Goal: Transaction & Acquisition: Book appointment/travel/reservation

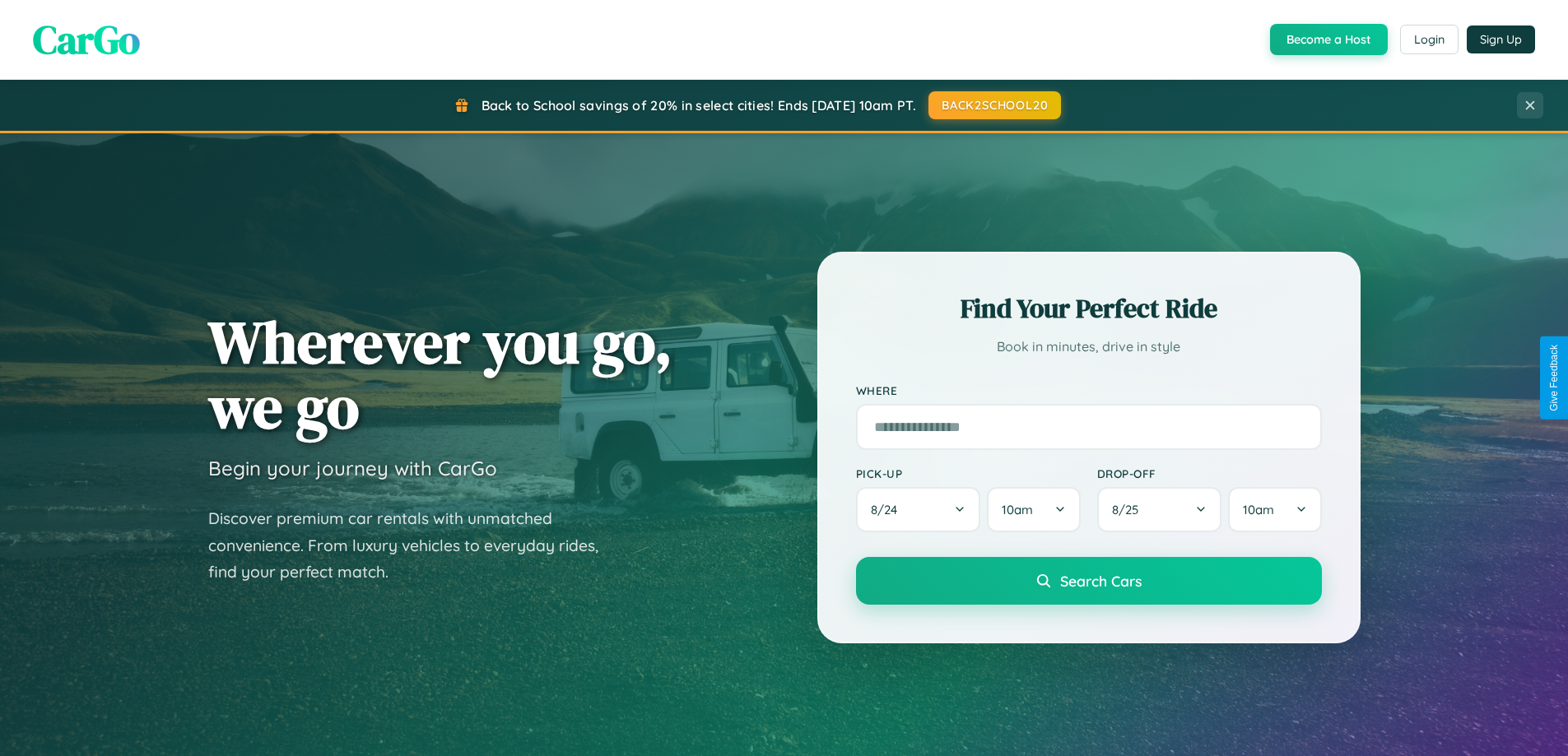
scroll to position [49, 0]
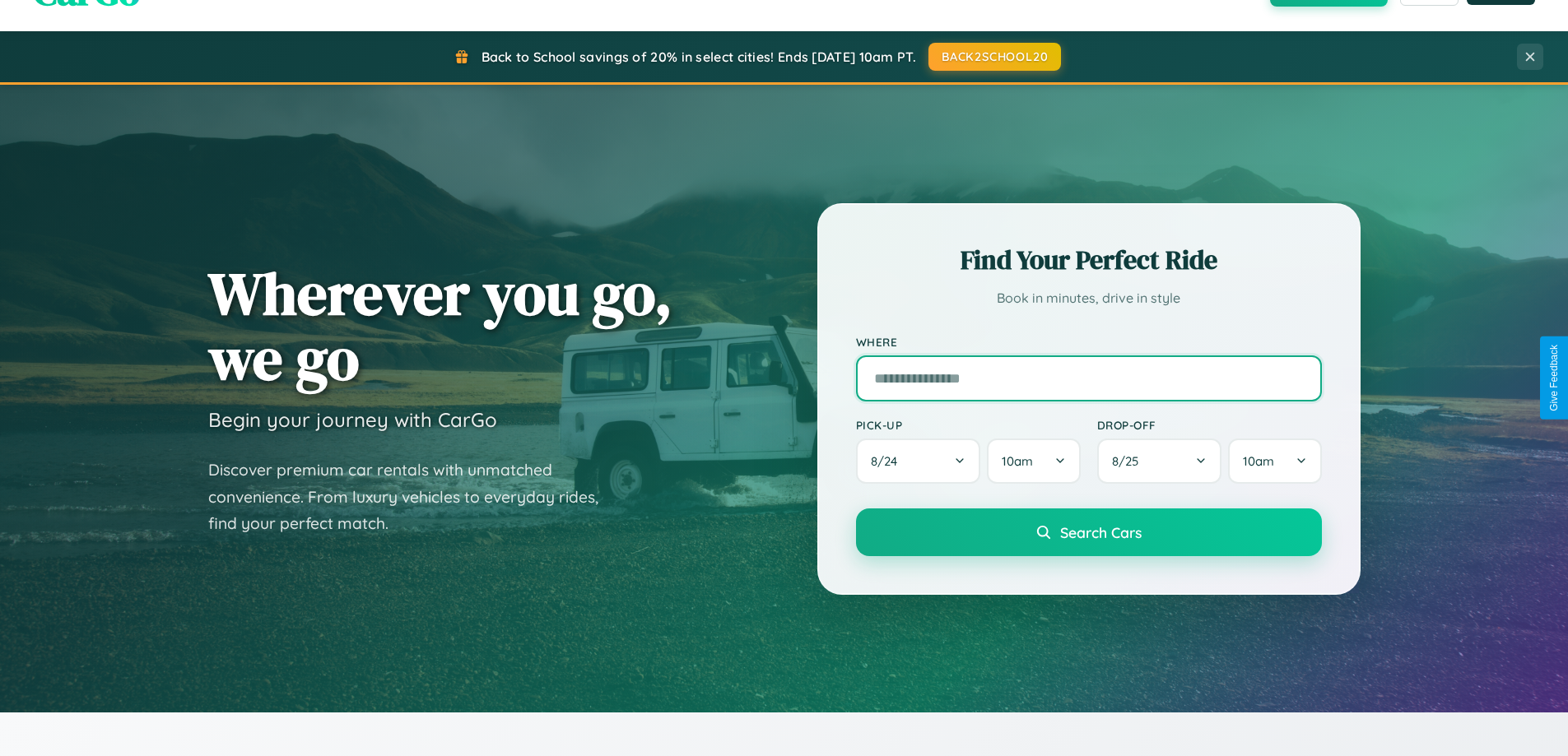
click at [1088, 378] on input "text" at bounding box center [1089, 378] width 466 height 46
type input "**********"
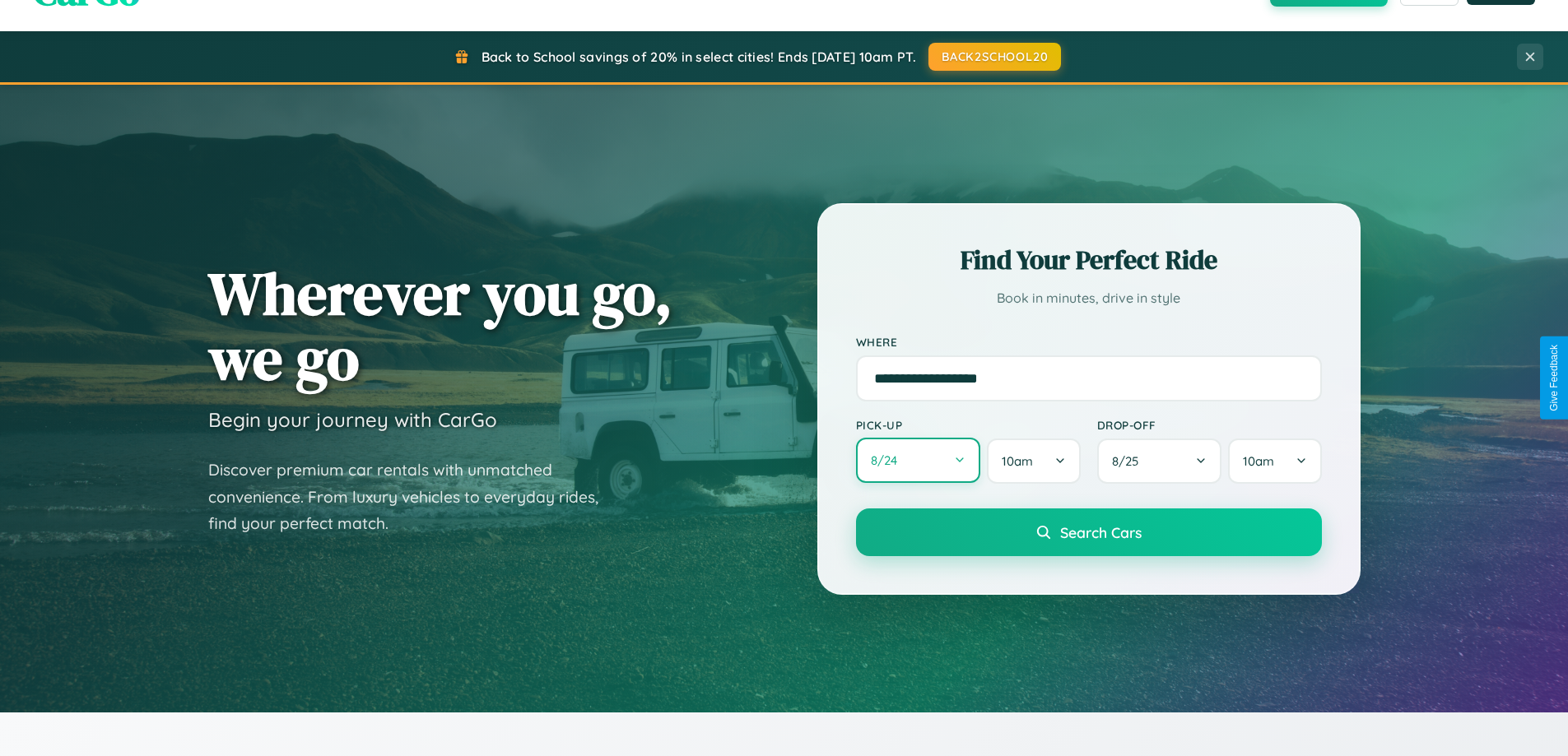
click at [918, 461] on button "8 / 24" at bounding box center [919, 460] width 125 height 46
select select "*"
select select "****"
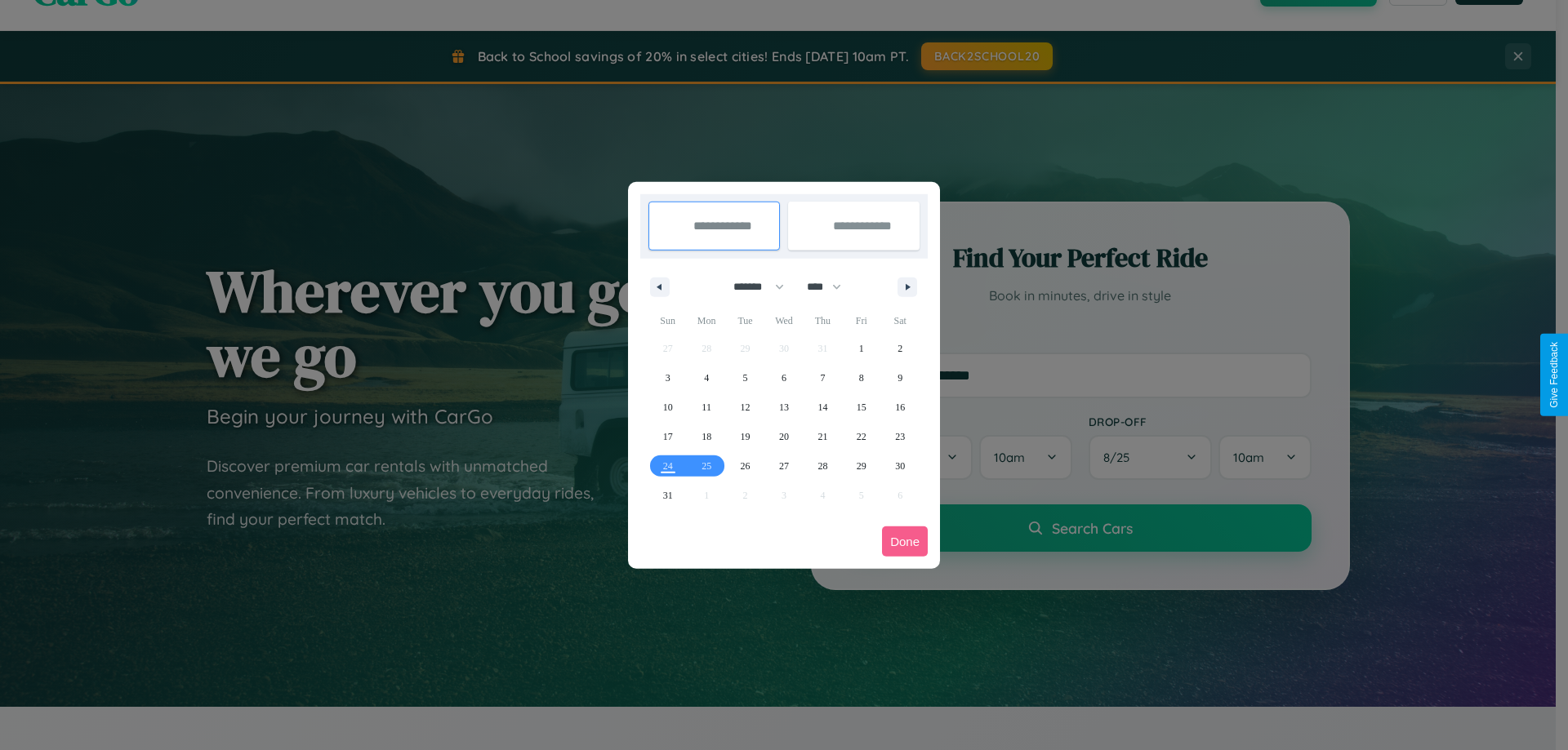
drag, startPoint x: 751, startPoint y: 287, endPoint x: 784, endPoint y: 328, distance: 52.6
click at [751, 287] on select "******* ******** ***** ***** *** **** **** ****** ********* ******* ******** **…" at bounding box center [755, 287] width 69 height 27
select select "*"
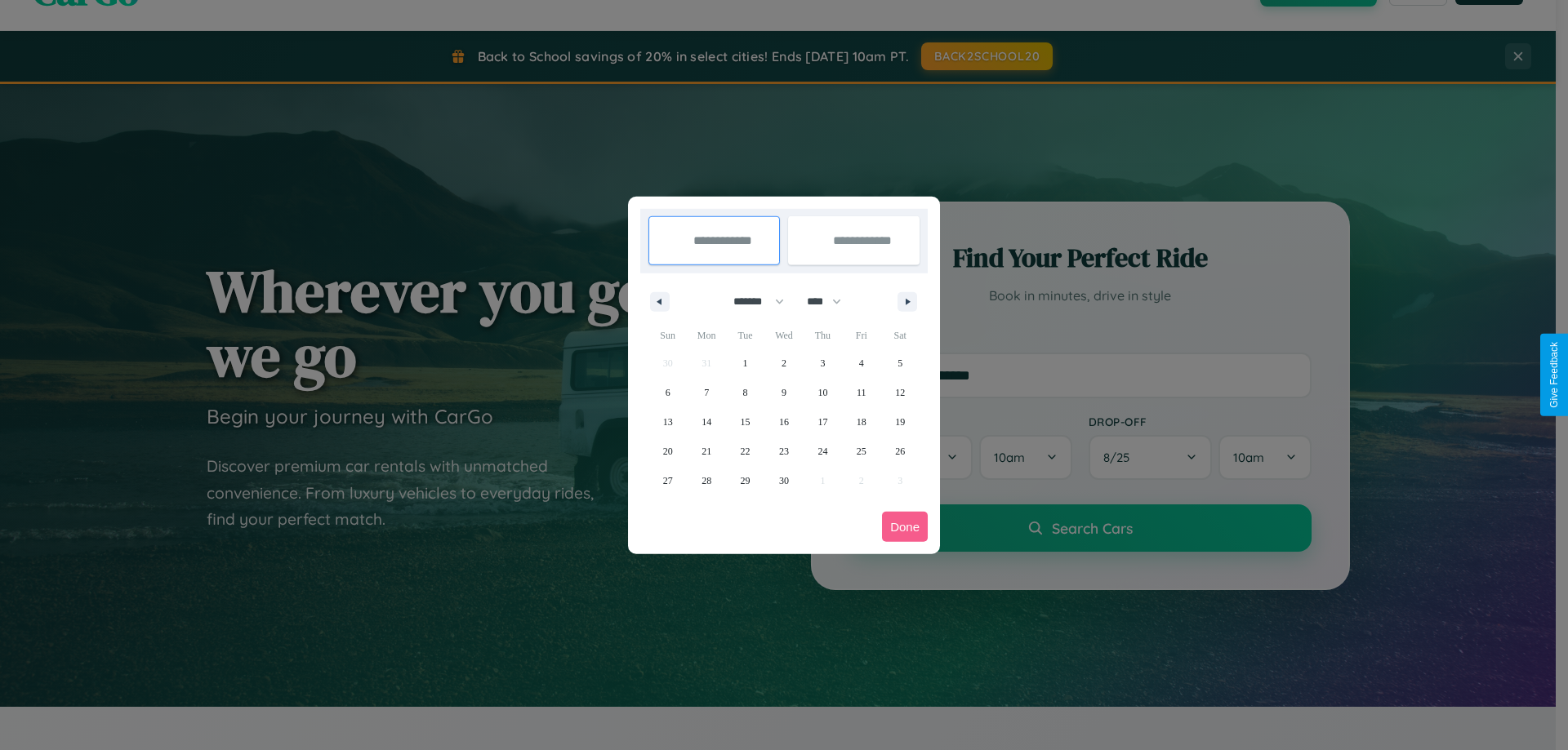
click at [831, 301] on select "**** **** **** **** **** **** **** **** **** **** **** **** **** **** **** ****…" at bounding box center [823, 302] width 49 height 27
select select "****"
click at [822, 392] on span "9" at bounding box center [822, 392] width 5 height 29
type input "**********"
click at [861, 392] on span "10" at bounding box center [861, 392] width 10 height 29
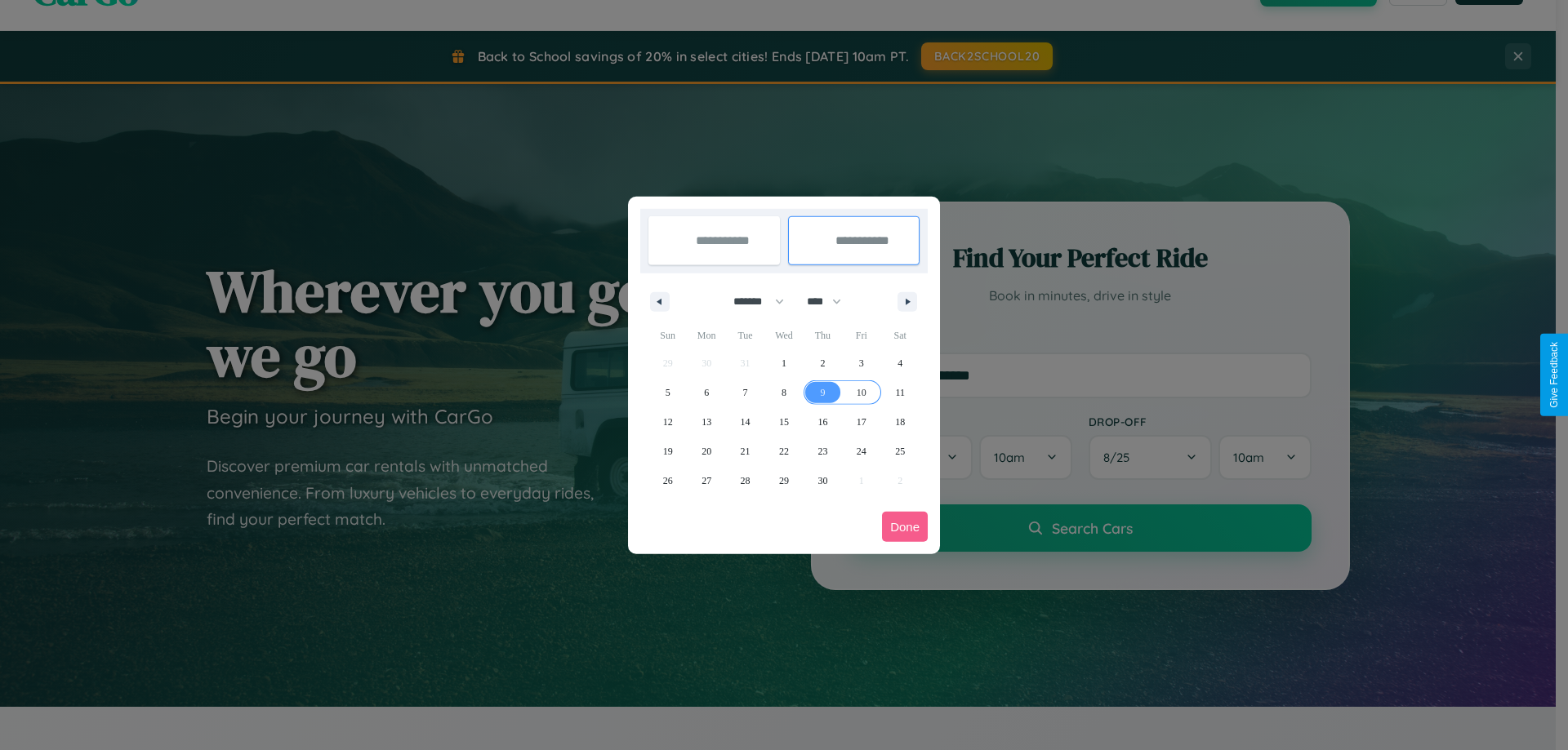
type input "**********"
click at [905, 527] on button "Done" at bounding box center [905, 527] width 46 height 30
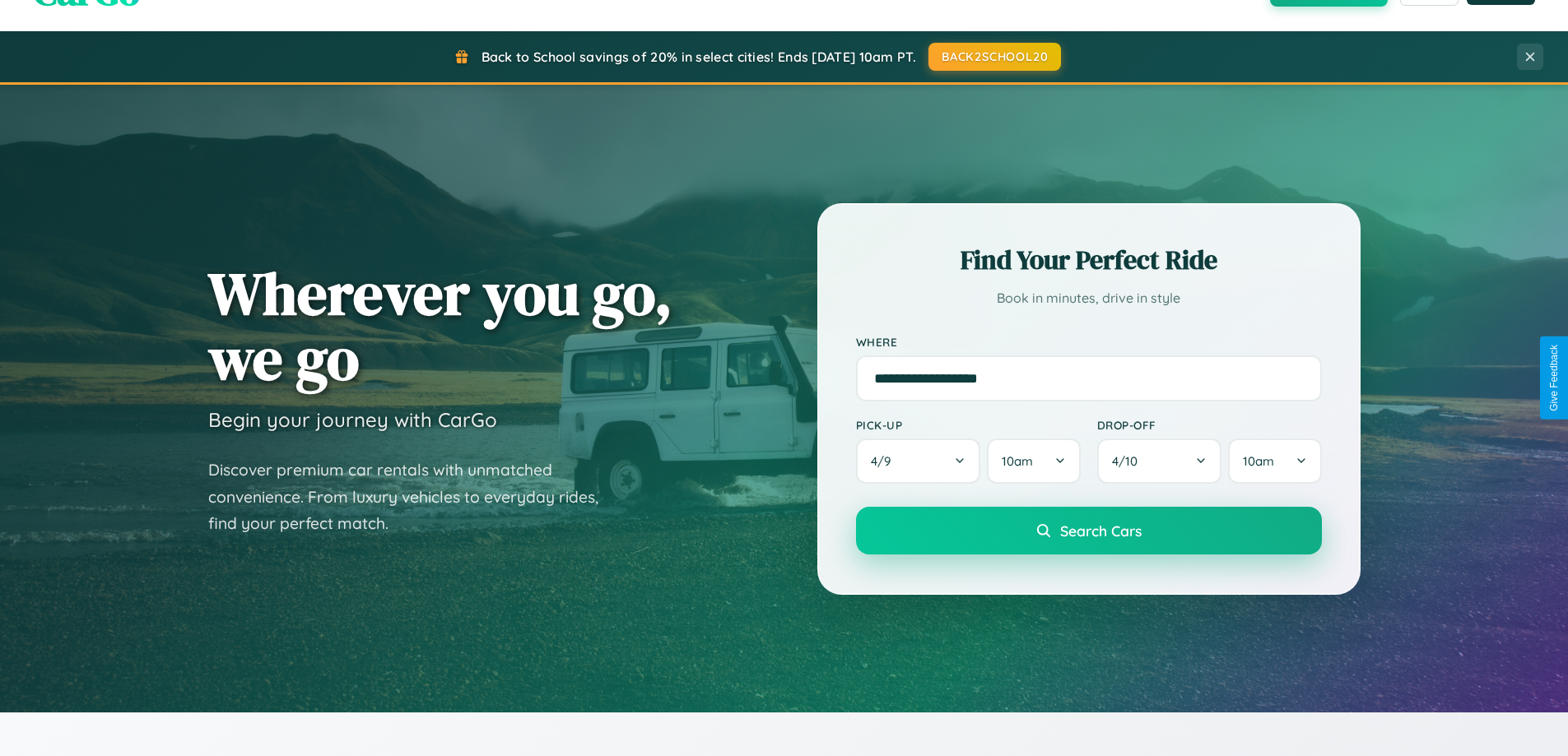
click at [1088, 531] on span "Search Cars" at bounding box center [1101, 530] width 82 height 18
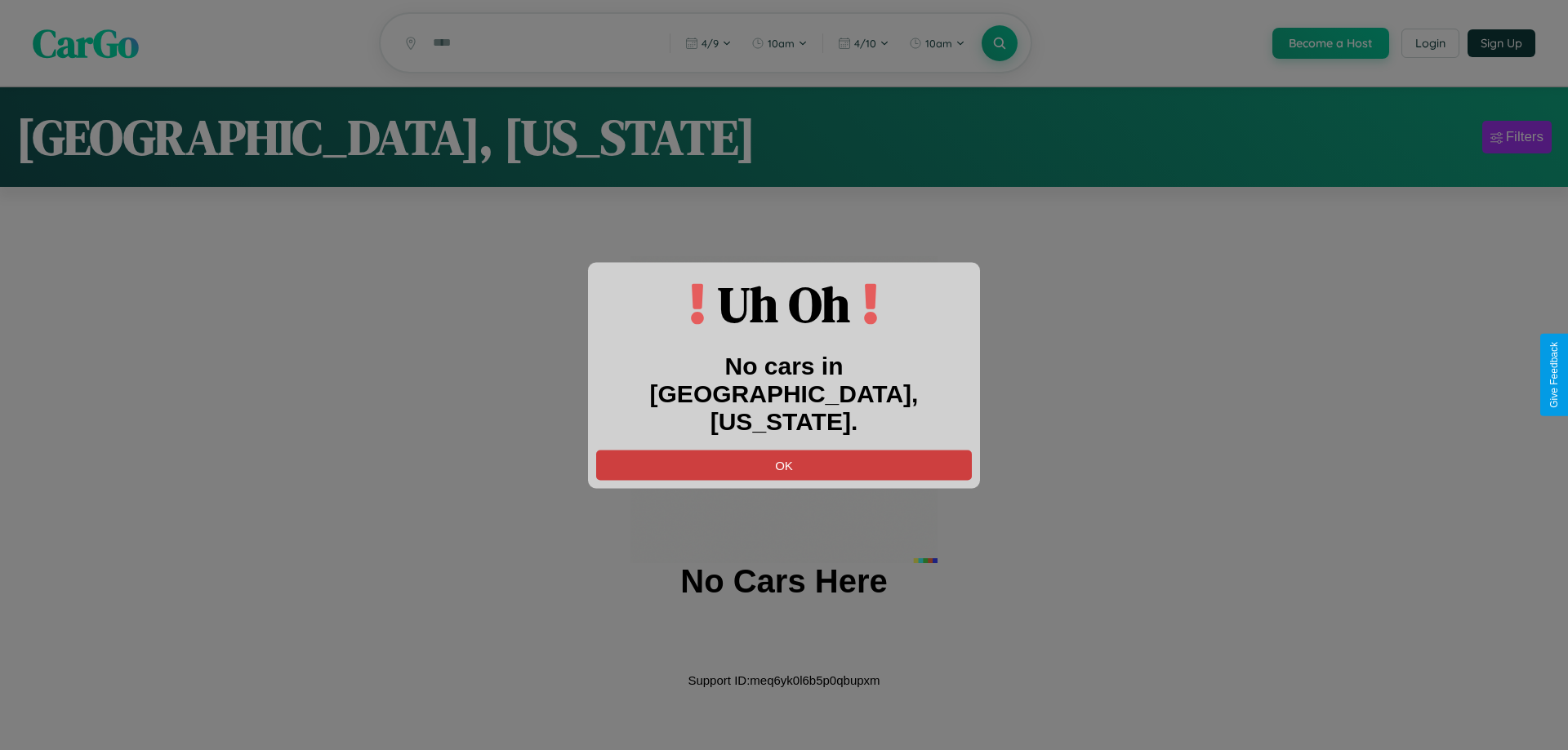
click at [784, 450] on button "OK" at bounding box center [784, 465] width 375 height 30
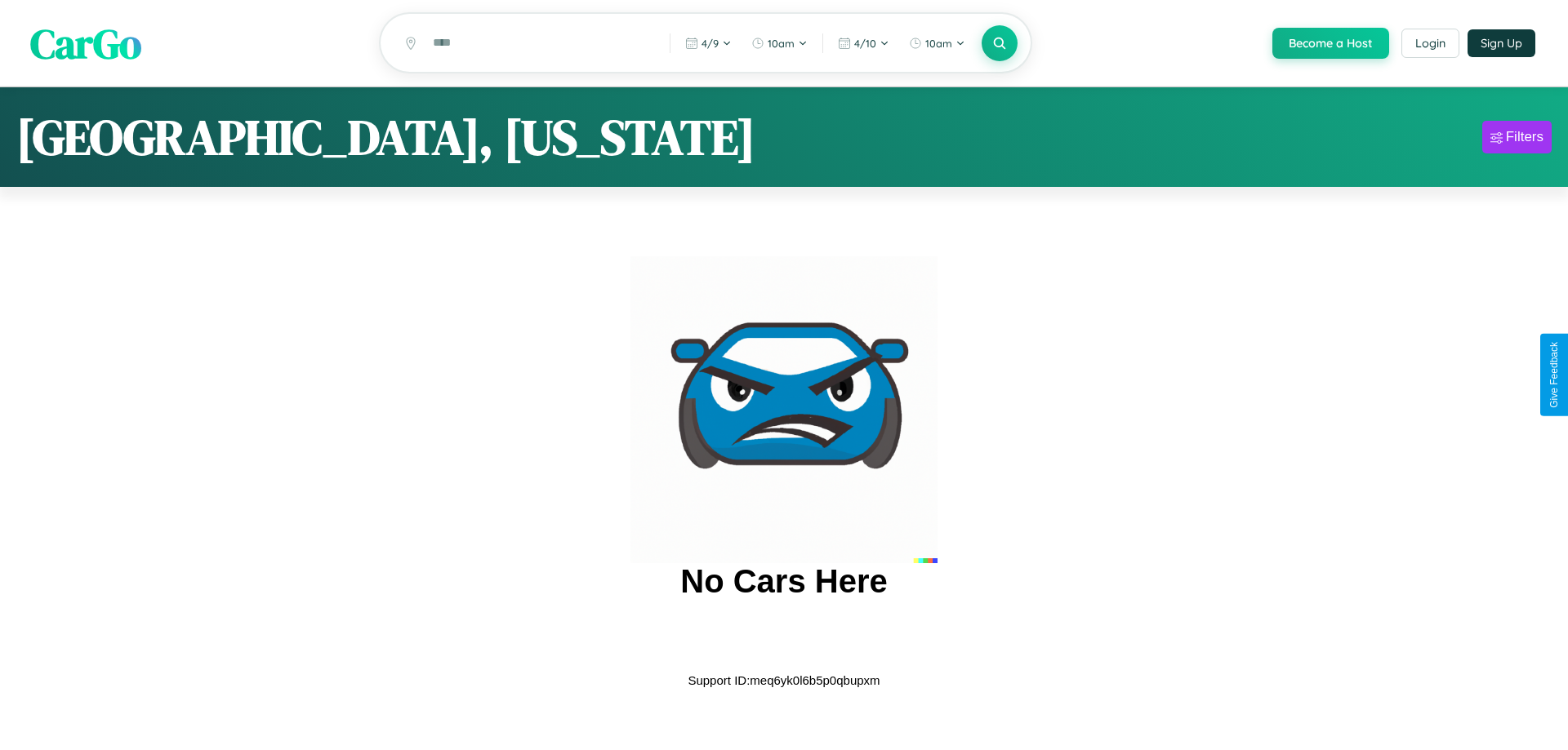
click at [86, 44] on span "CarGo" at bounding box center [85, 43] width 111 height 56
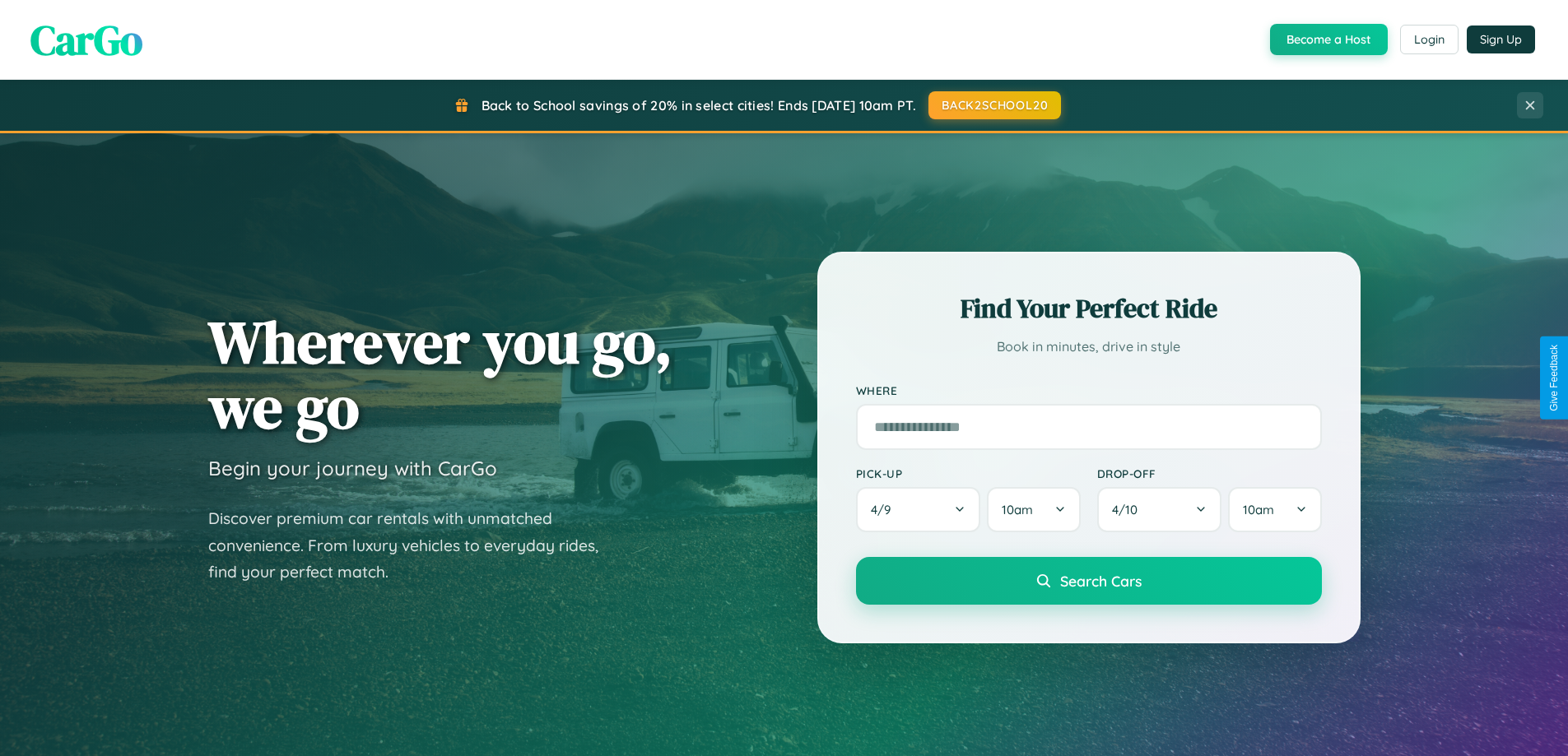
scroll to position [710, 0]
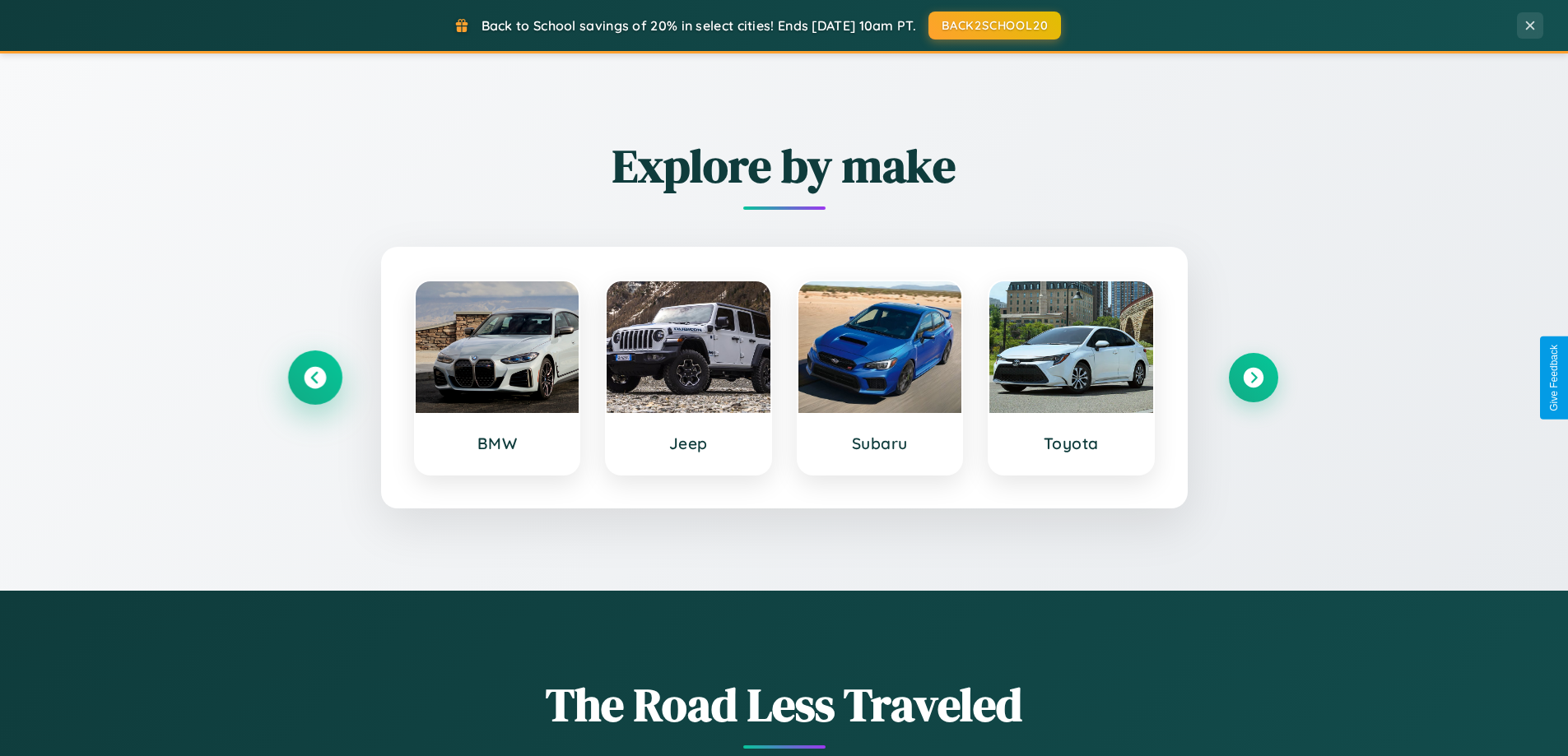
click at [314, 378] on icon at bounding box center [314, 378] width 22 height 22
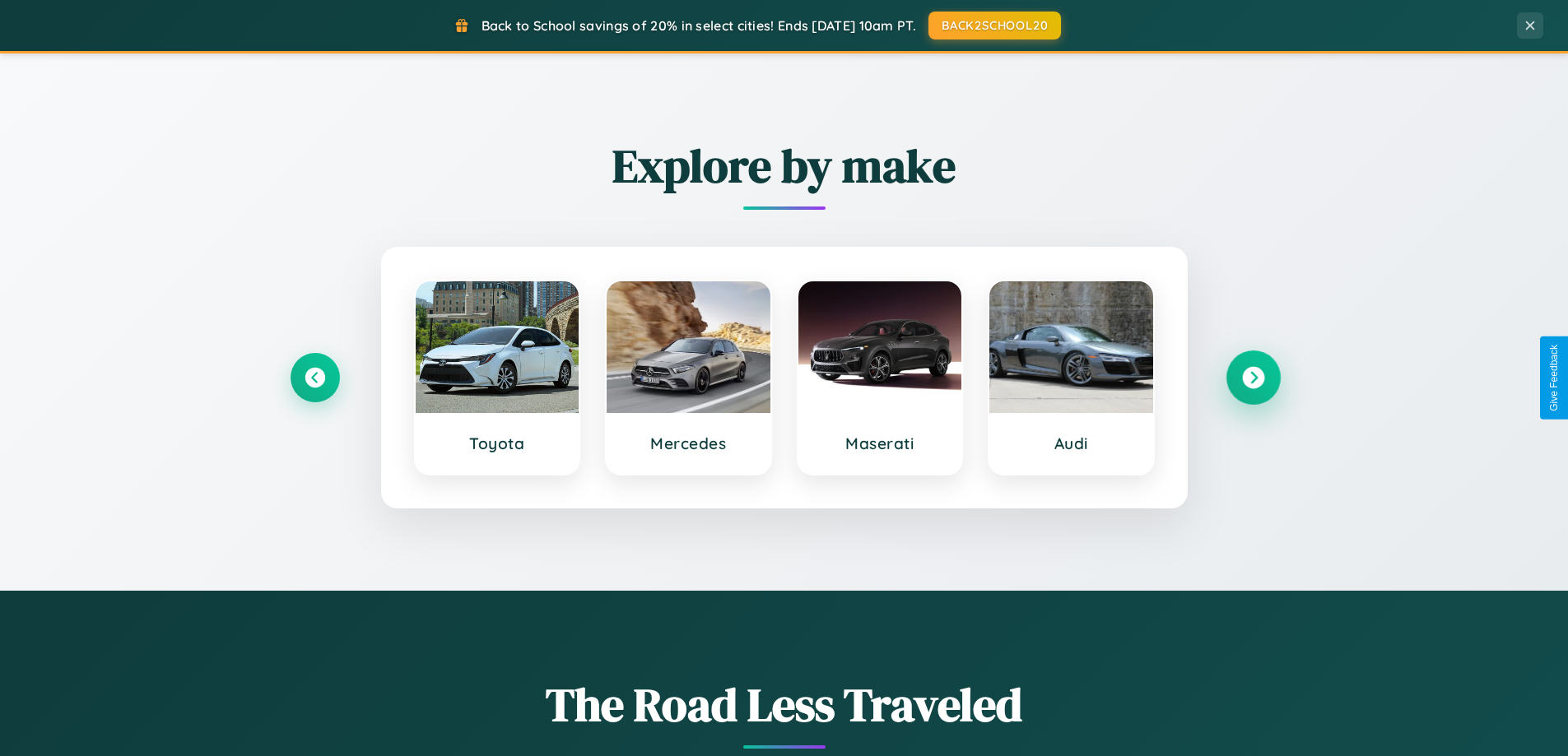
click at [1253, 378] on icon at bounding box center [1253, 378] width 22 height 22
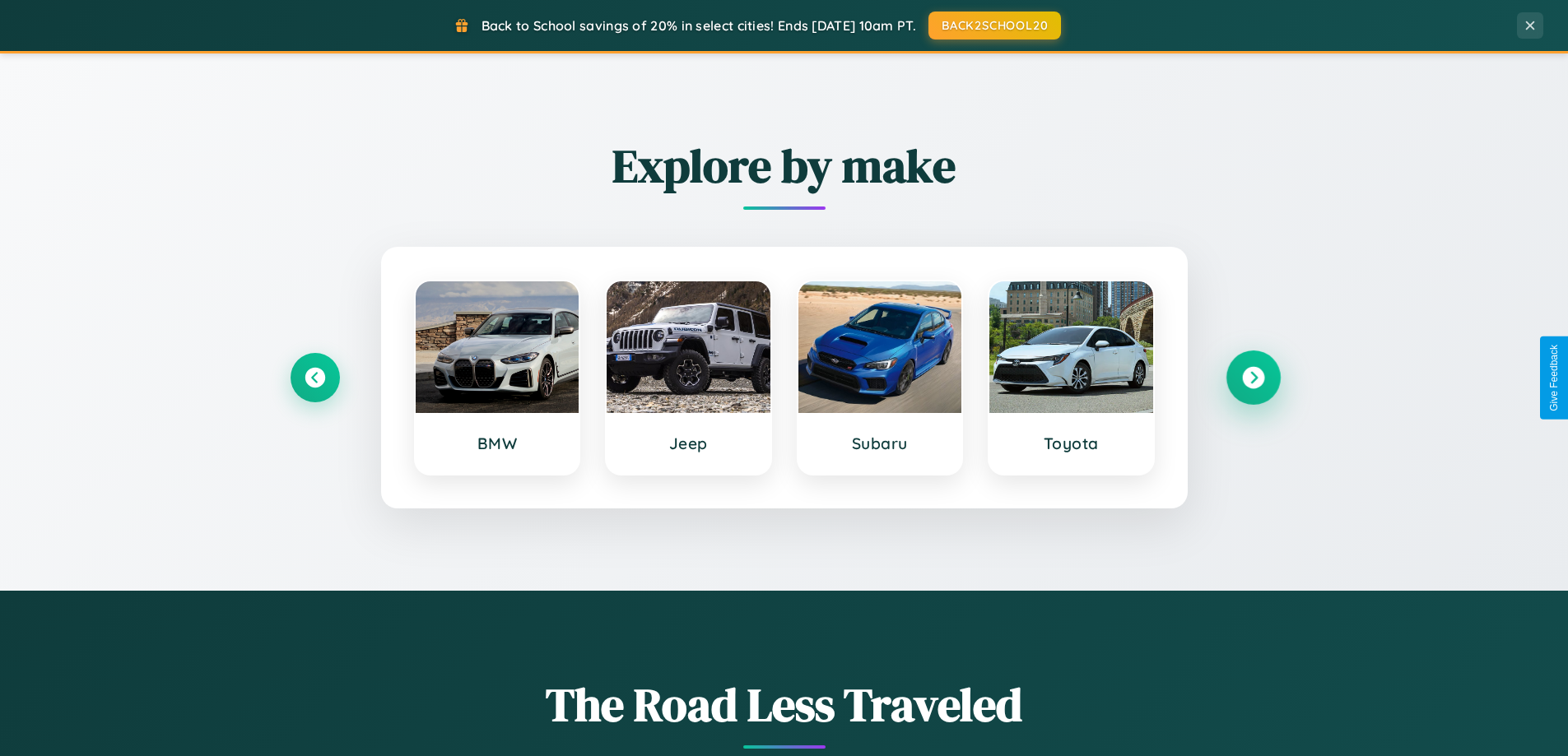
click at [1253, 378] on icon at bounding box center [1253, 378] width 22 height 22
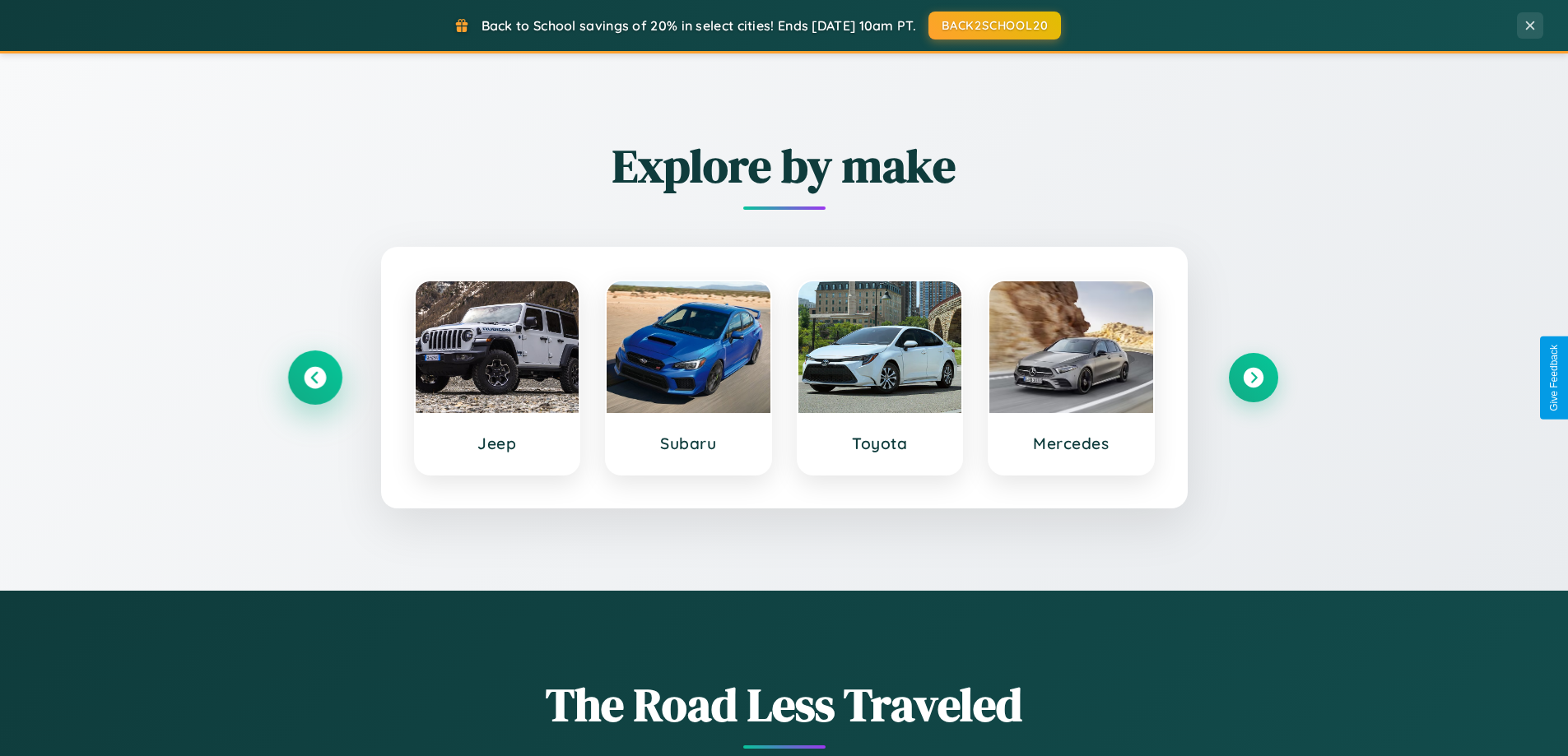
click at [314, 378] on icon at bounding box center [314, 378] width 22 height 22
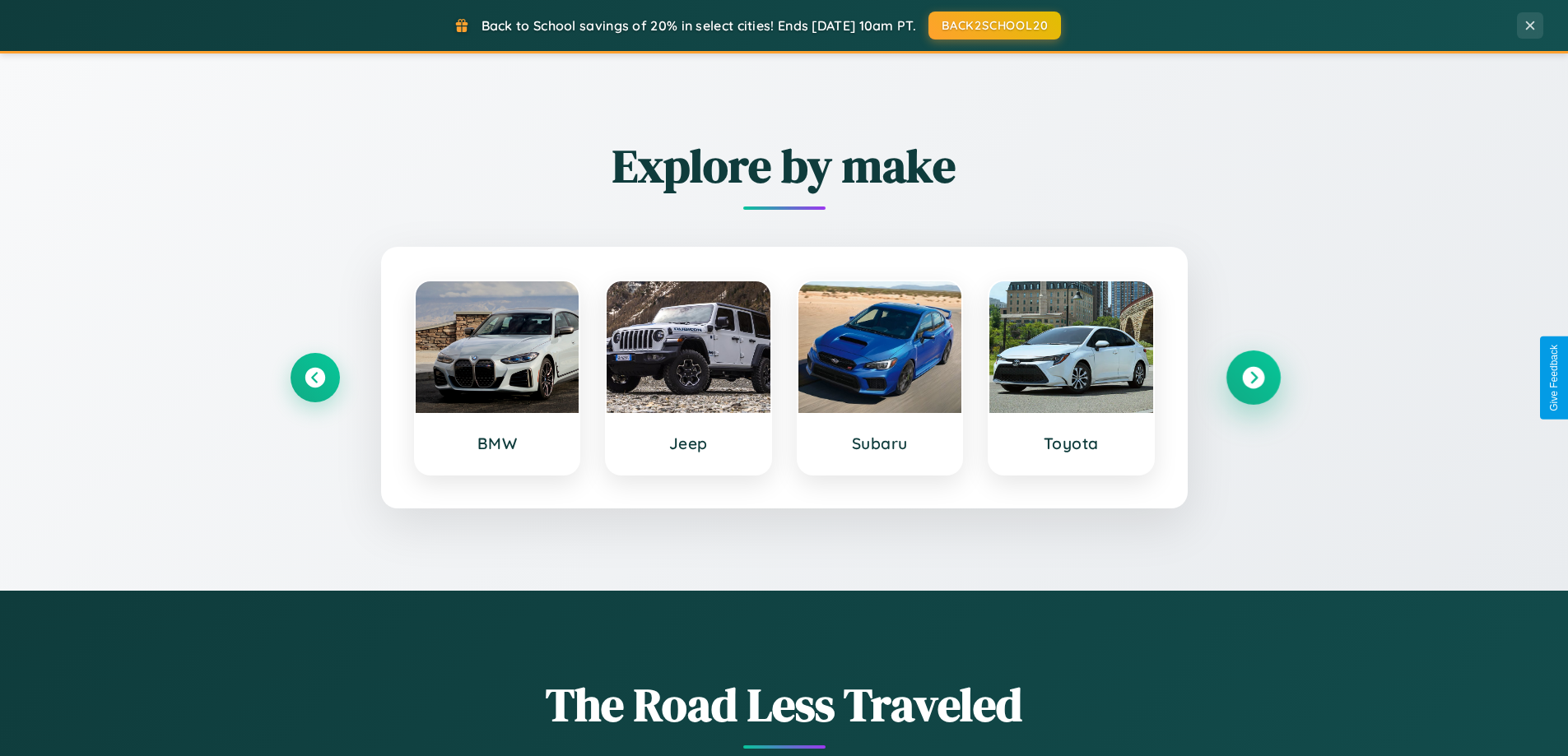
click at [1253, 378] on icon at bounding box center [1253, 378] width 22 height 22
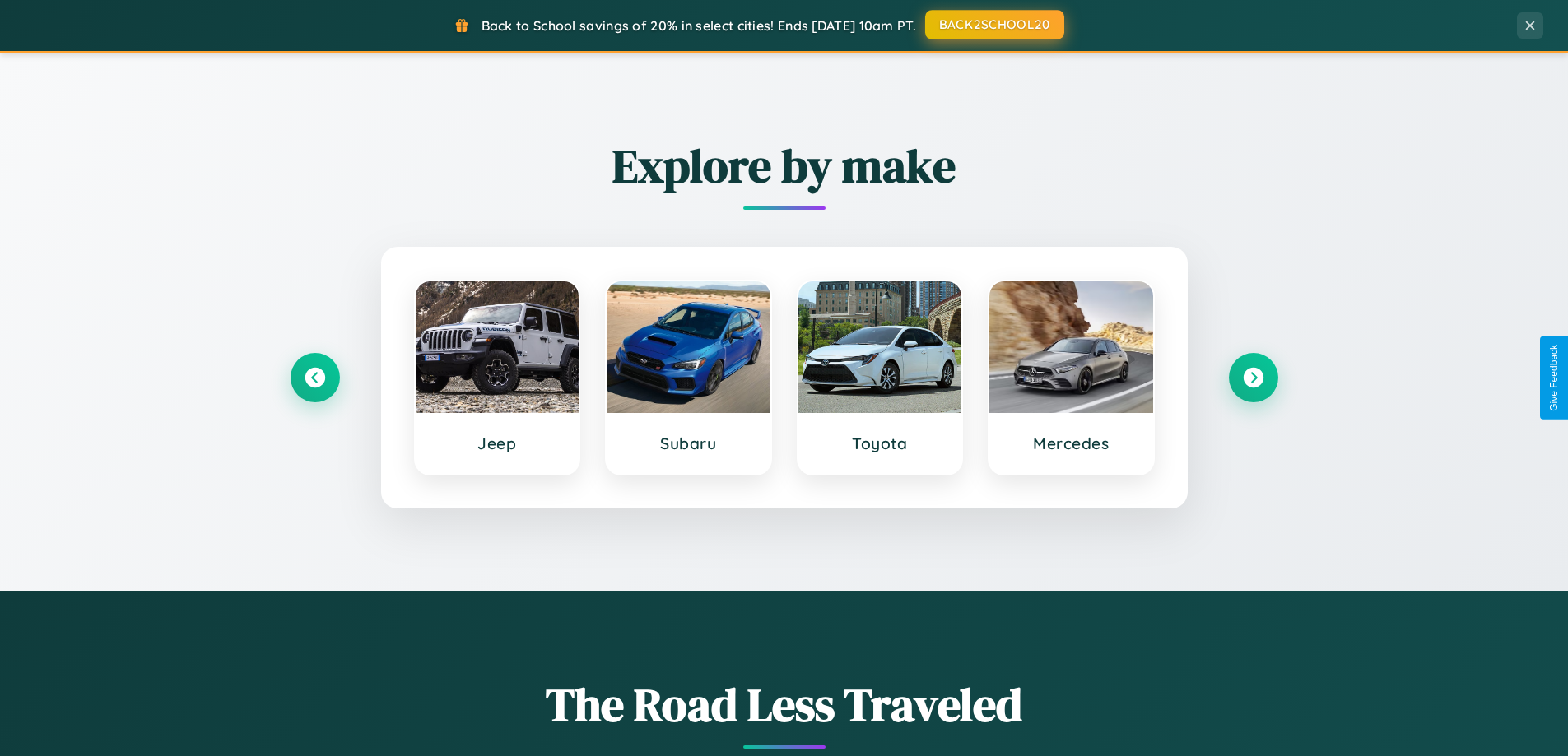
click at [994, 24] on button "BACK2SCHOOL20" at bounding box center [995, 24] width 139 height 29
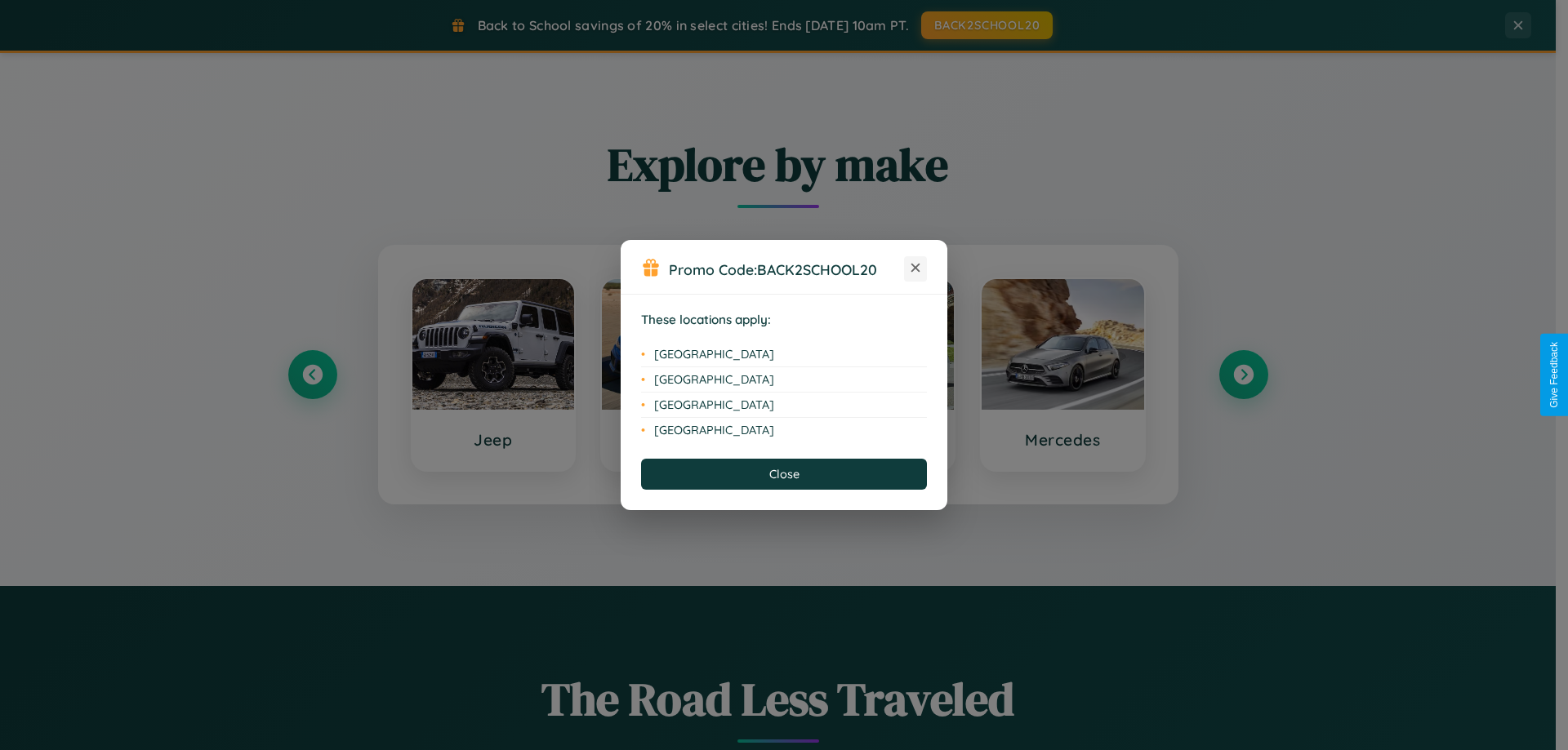
click at [916, 268] on icon at bounding box center [916, 268] width 9 height 9
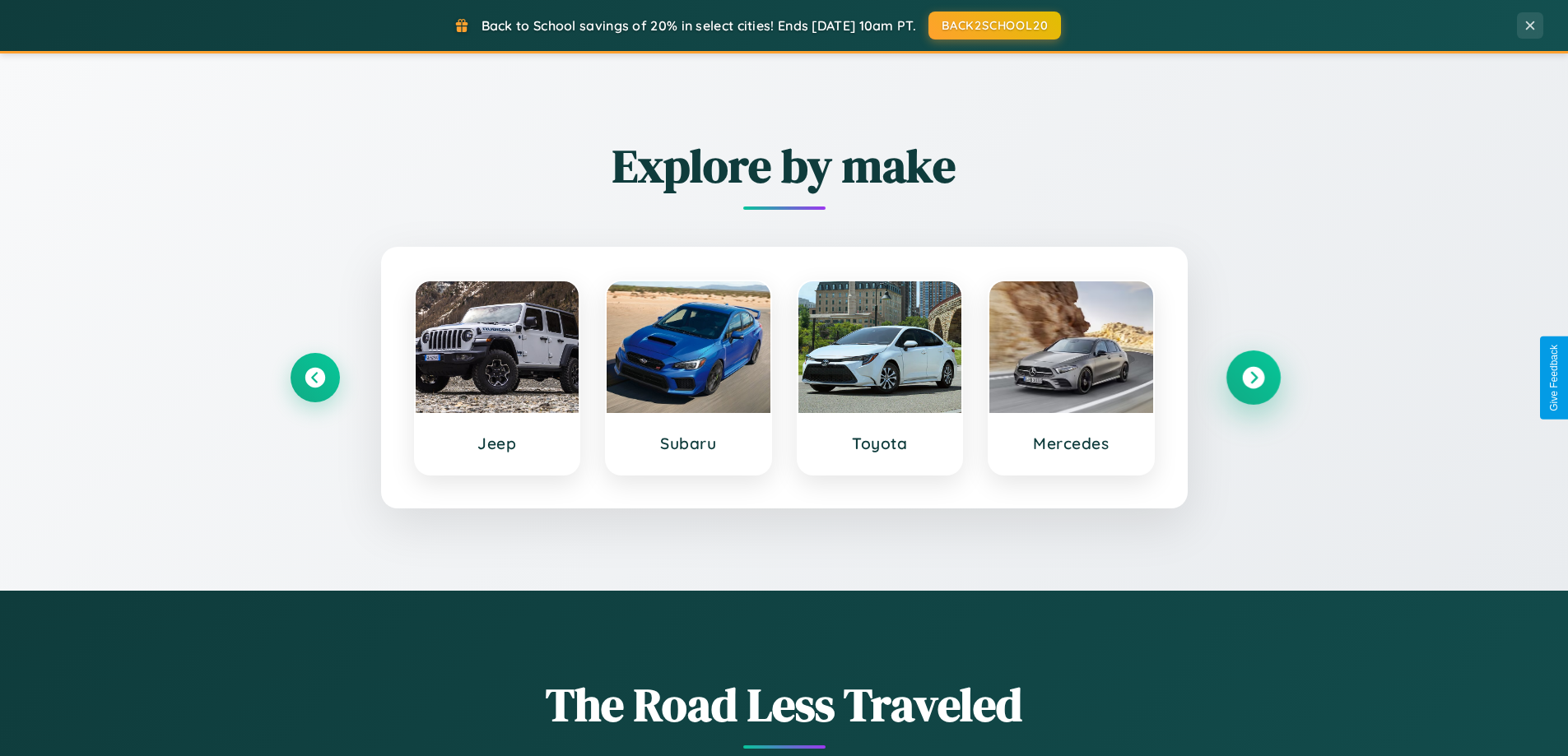
click at [1253, 378] on icon at bounding box center [1253, 378] width 22 height 22
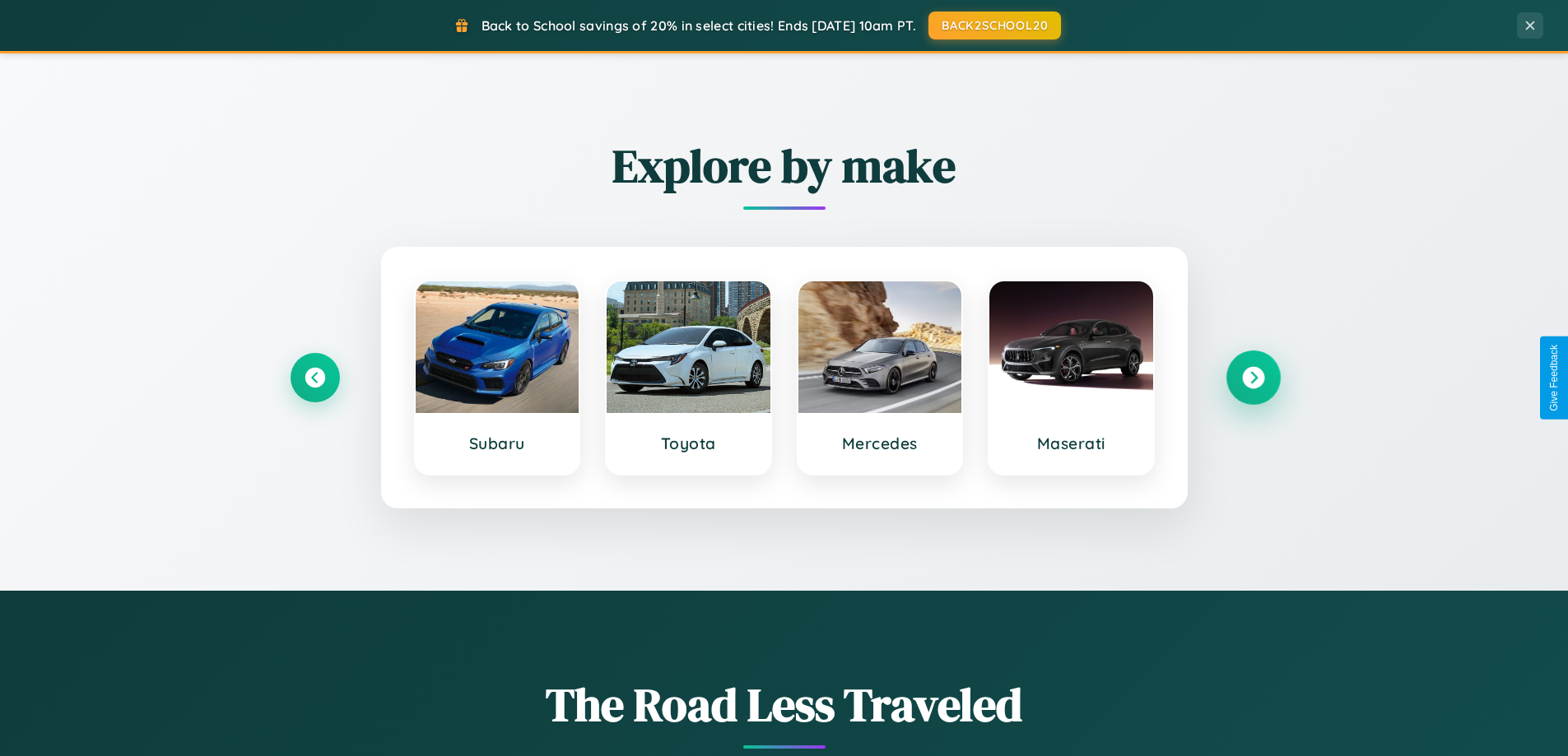
click at [1253, 378] on icon at bounding box center [1253, 378] width 22 height 22
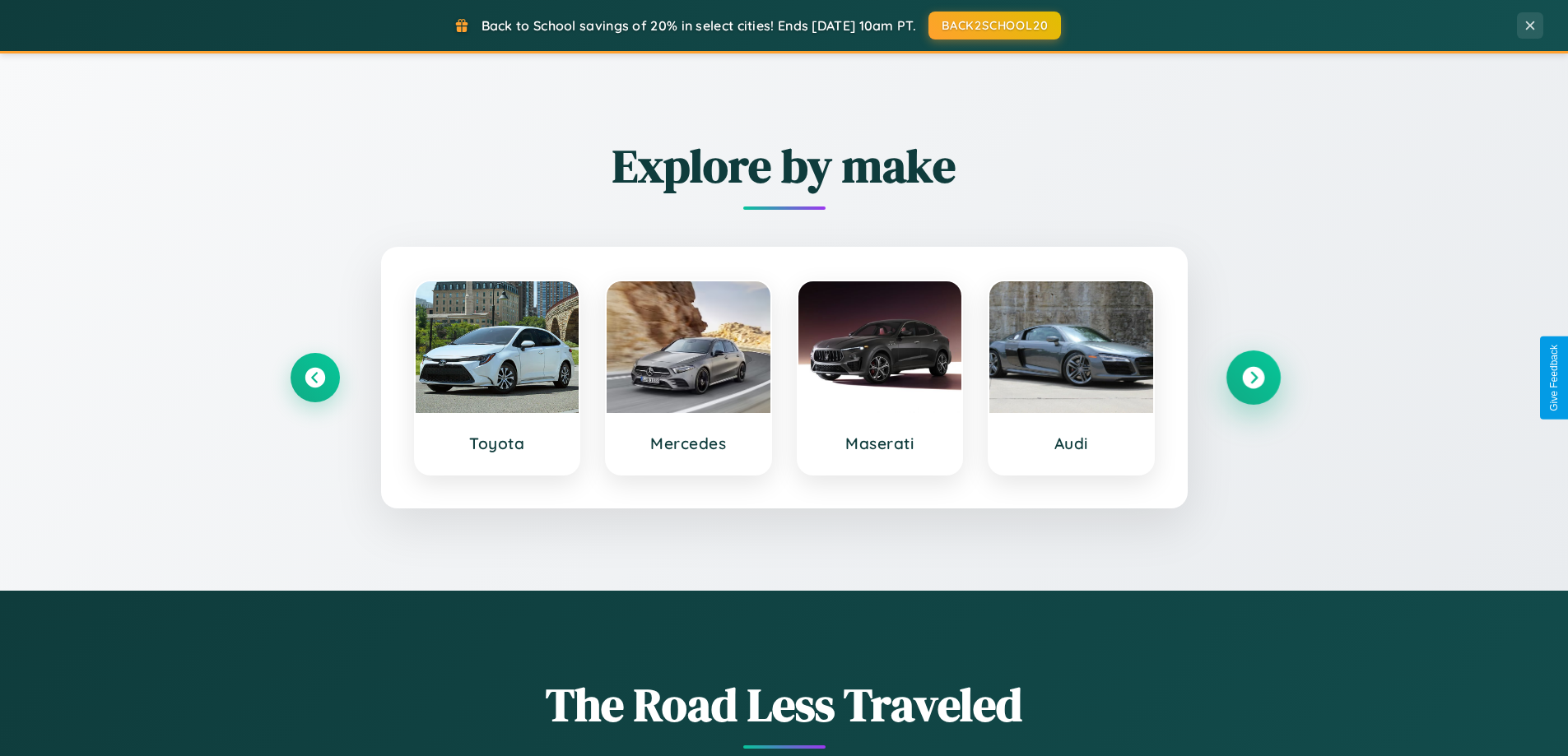
click at [1253, 378] on icon at bounding box center [1253, 378] width 22 height 22
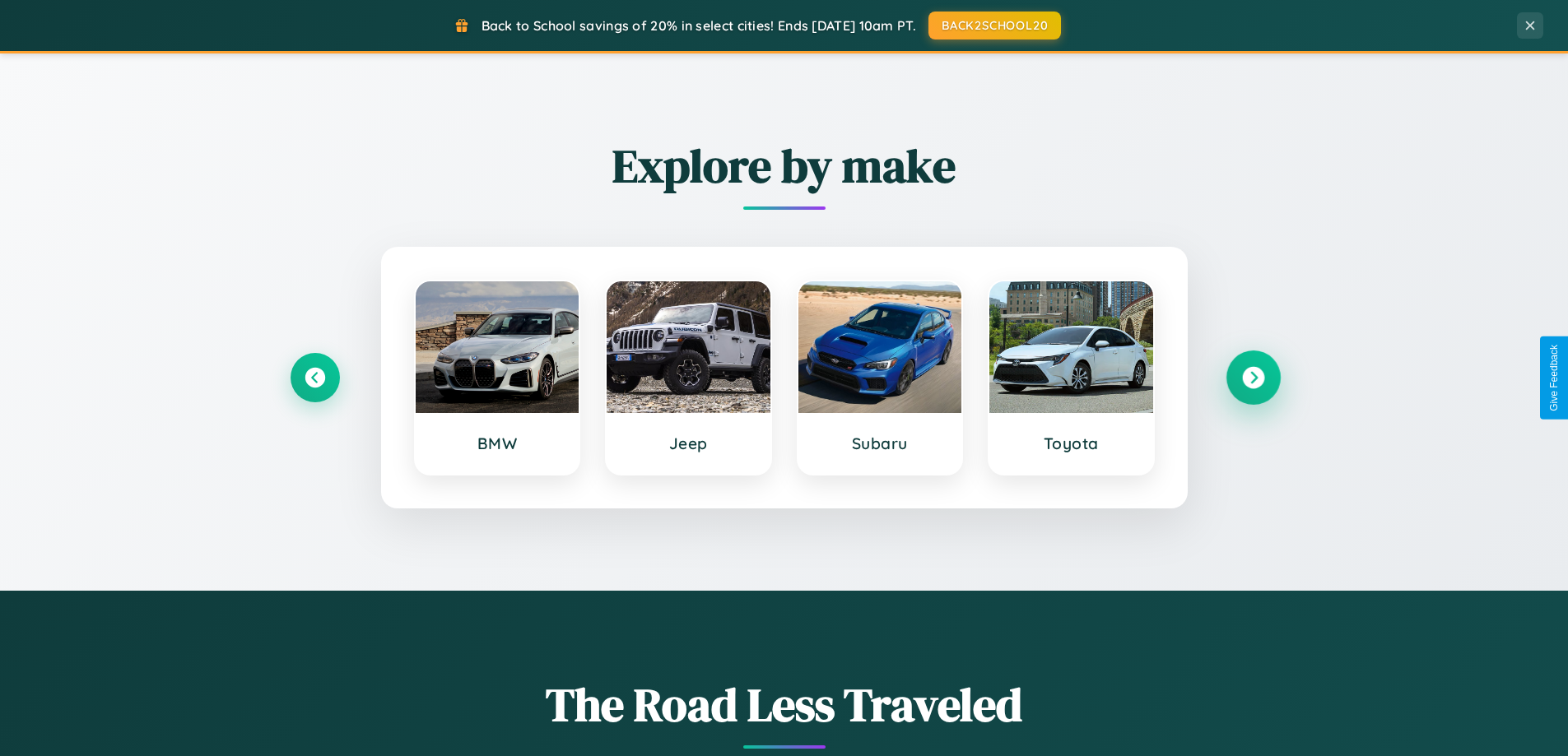
click at [1253, 378] on icon at bounding box center [1253, 378] width 22 height 22
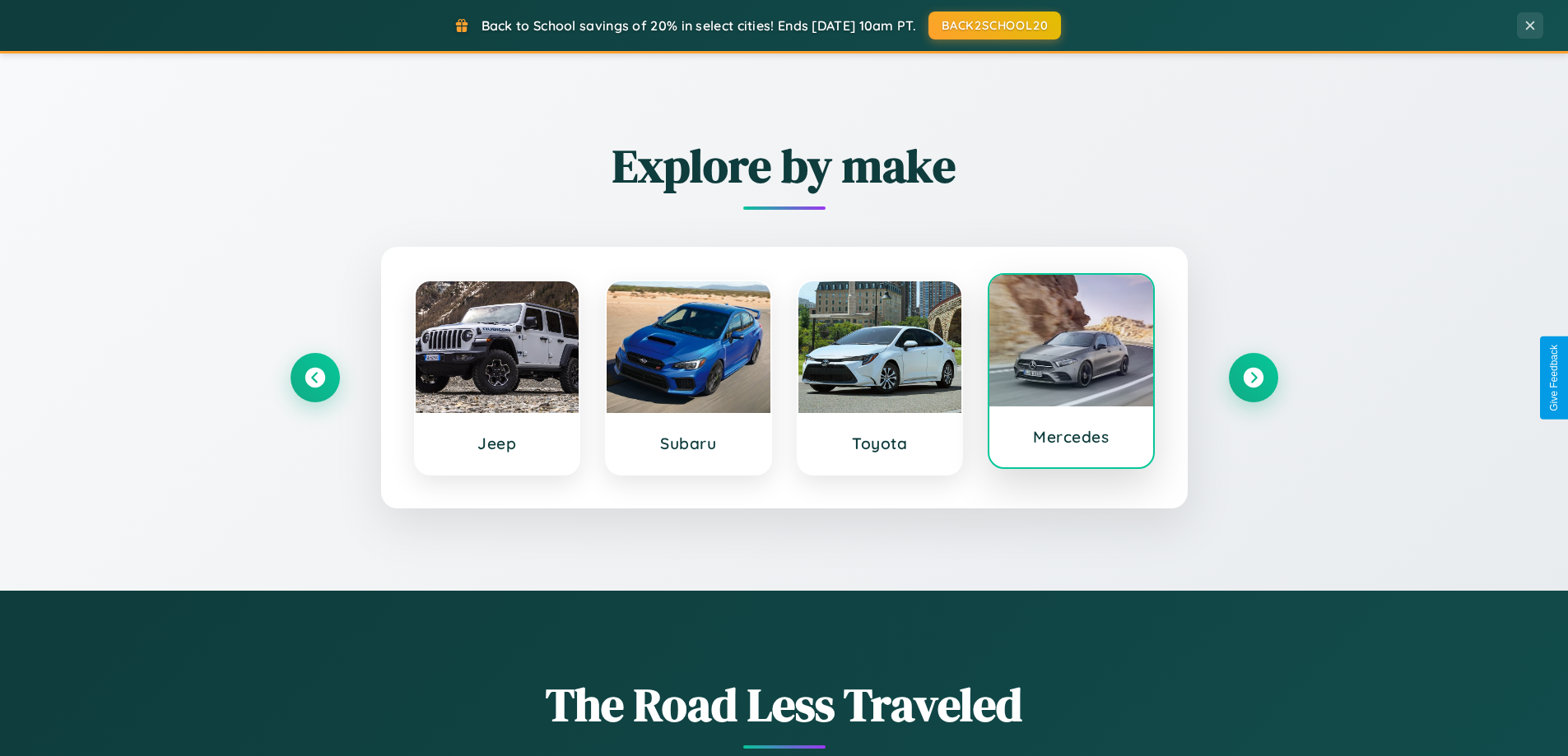
click at [1071, 371] on div at bounding box center [1071, 340] width 164 height 131
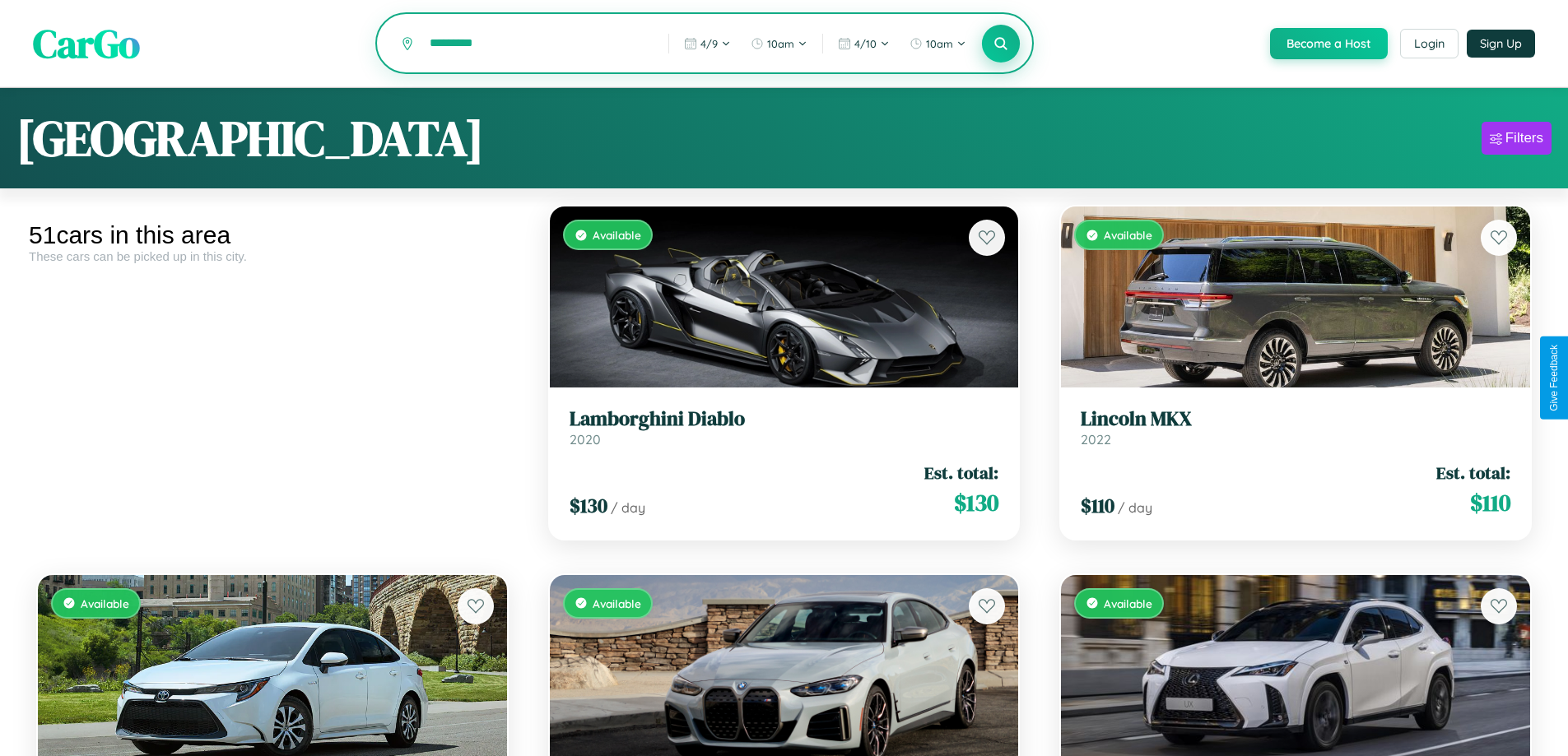
type input "*********"
click at [1000, 45] on icon at bounding box center [1001, 43] width 16 height 16
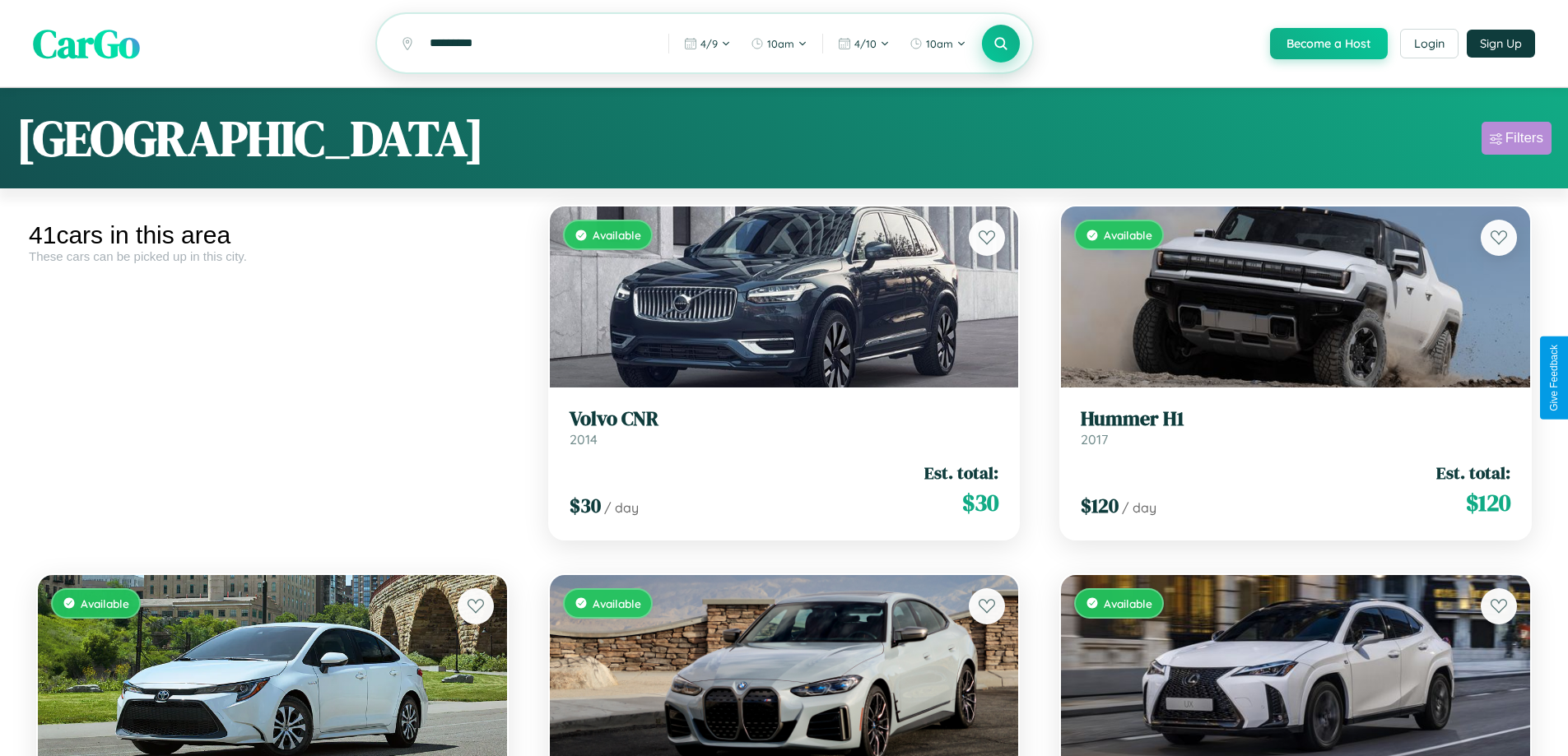
click at [1517, 141] on div "Filters" at bounding box center [1524, 138] width 38 height 17
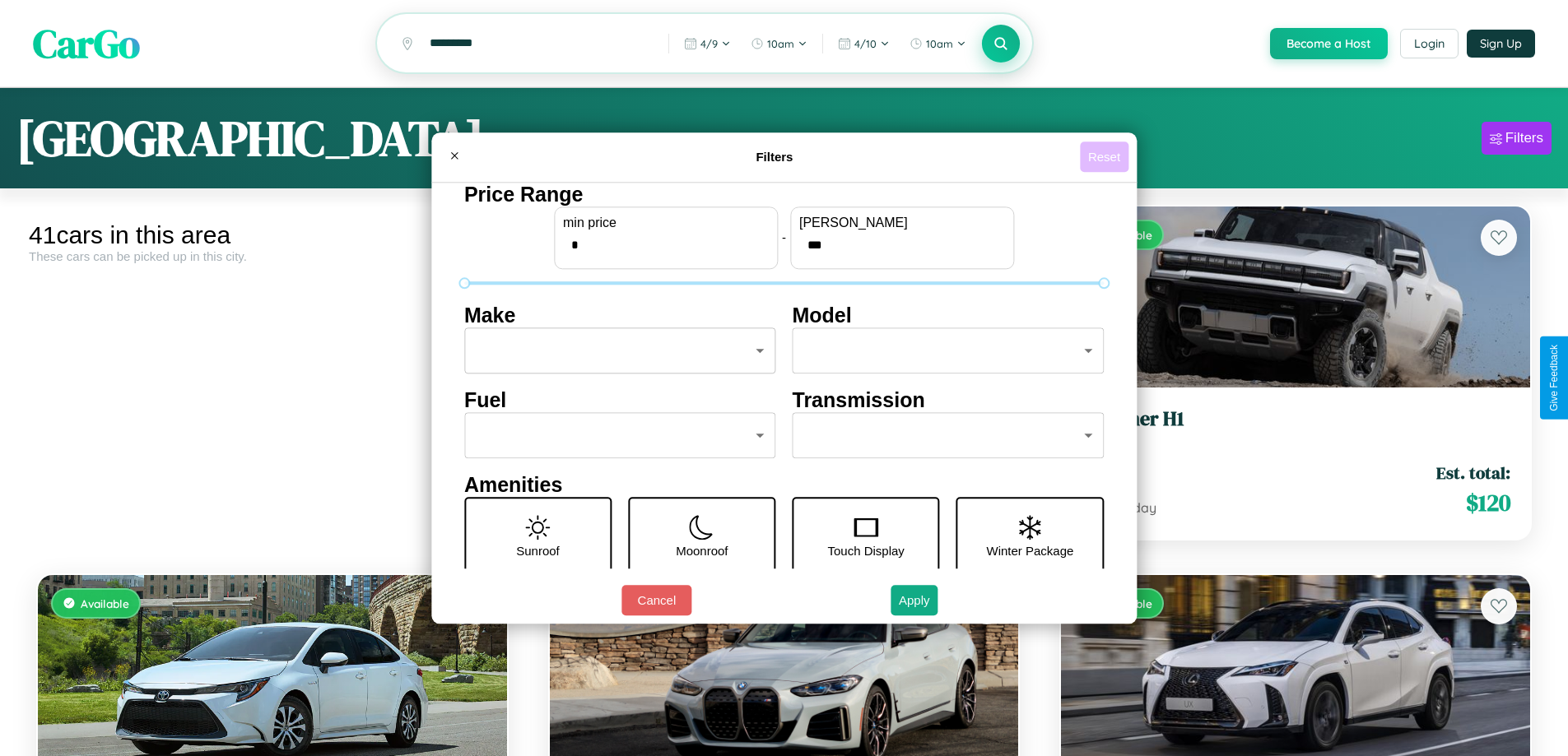
click at [1106, 157] on button "Reset" at bounding box center [1104, 157] width 49 height 30
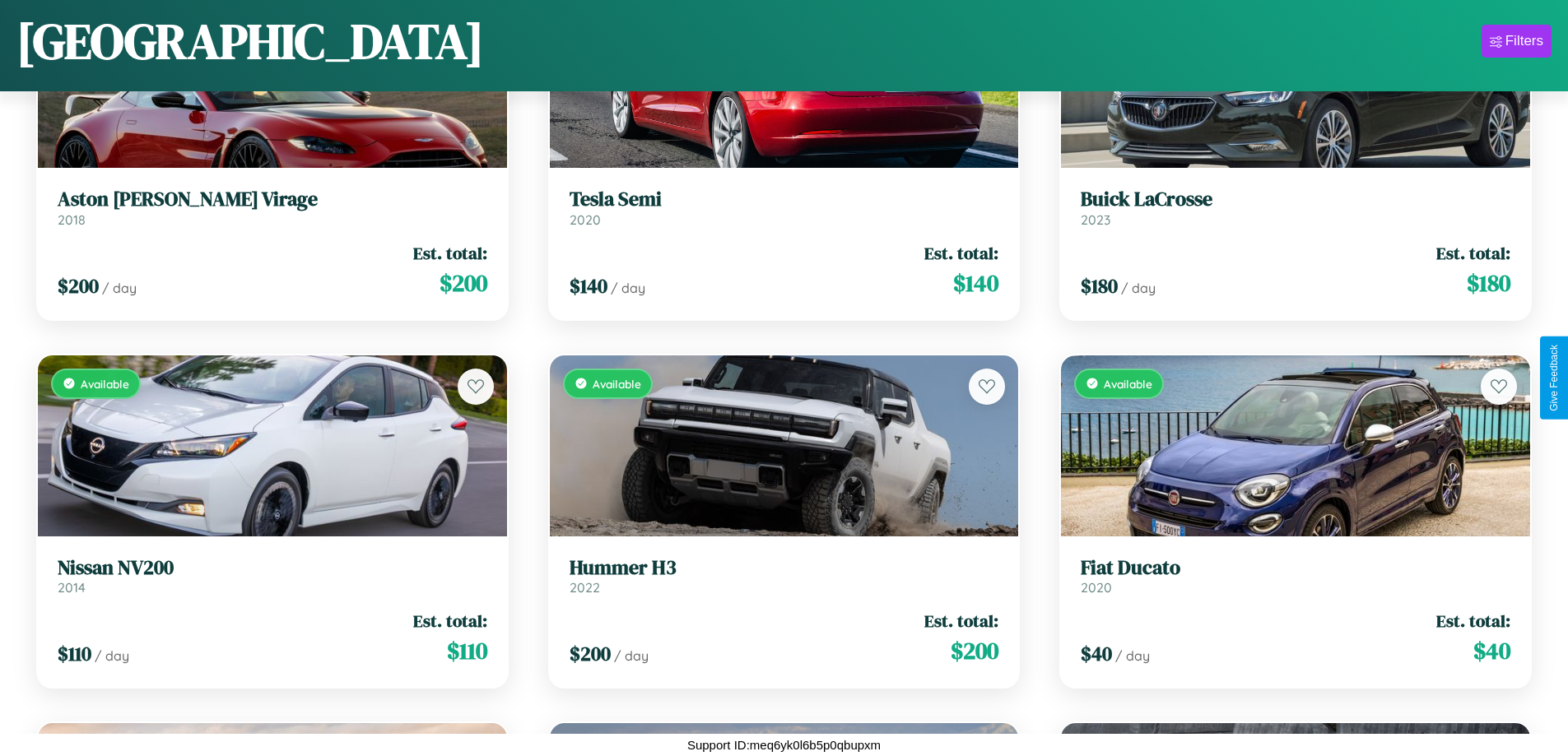
scroll to position [2812, 0]
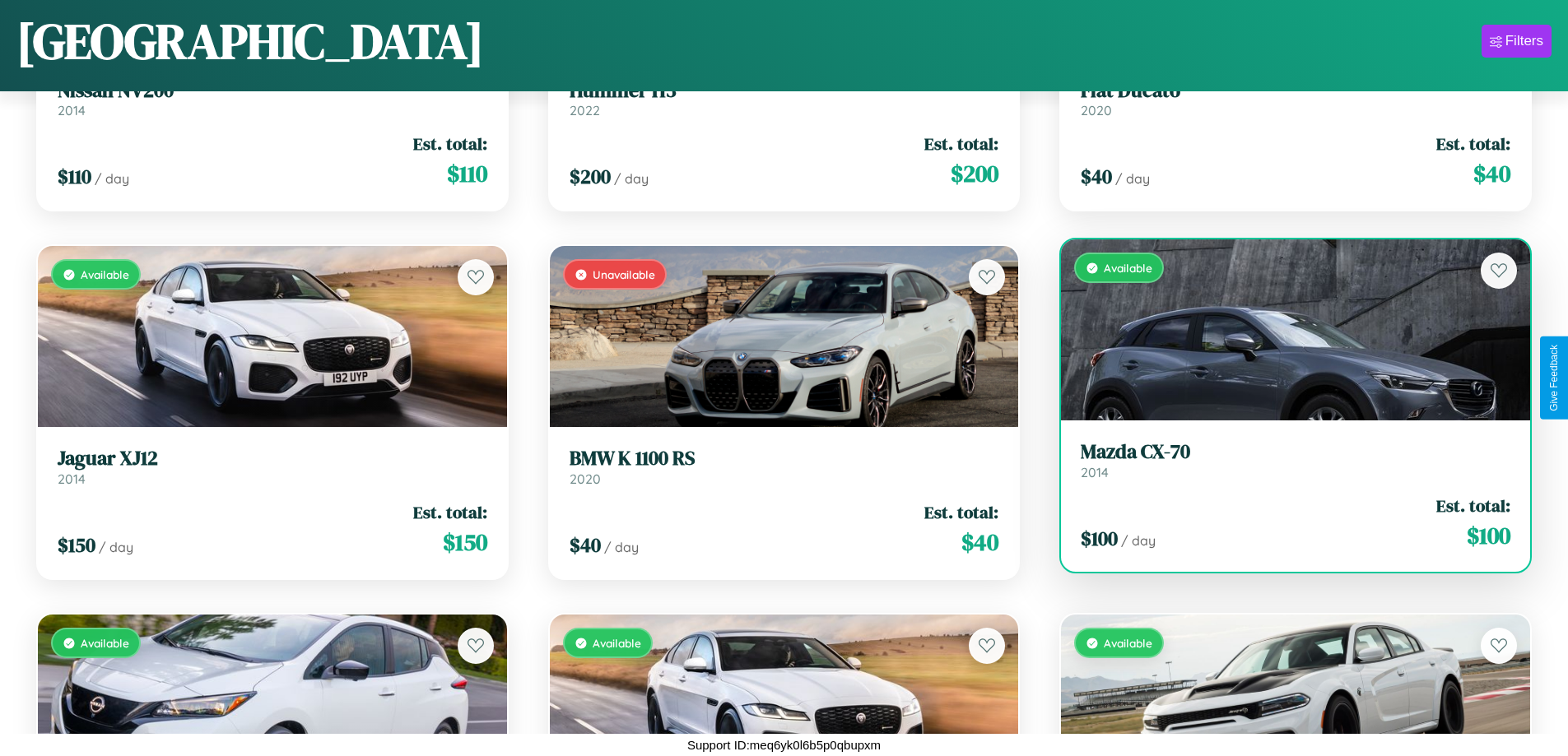
click at [1285, 464] on link "Mazda CX-70 2014" at bounding box center [1296, 460] width 430 height 40
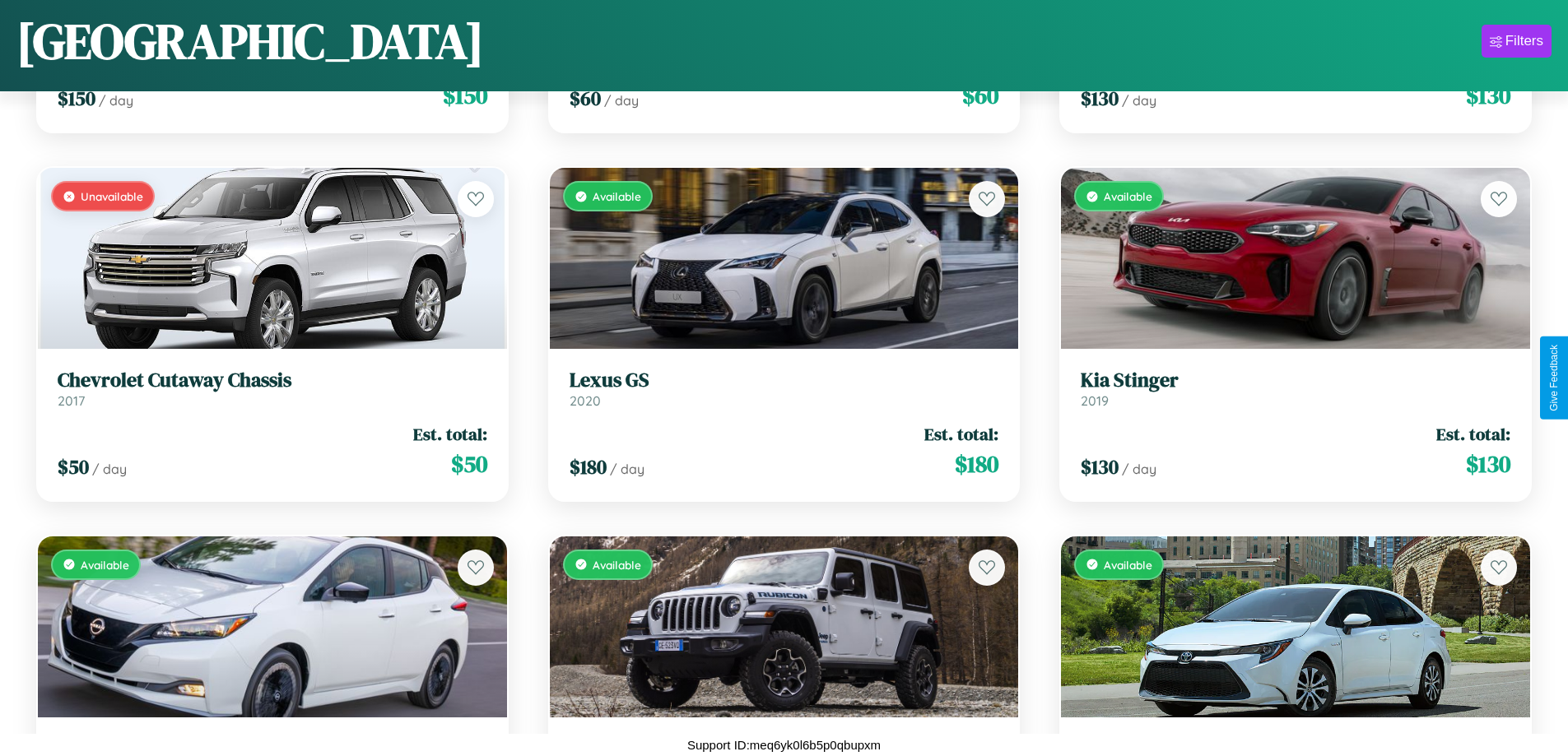
scroll to position [231, 0]
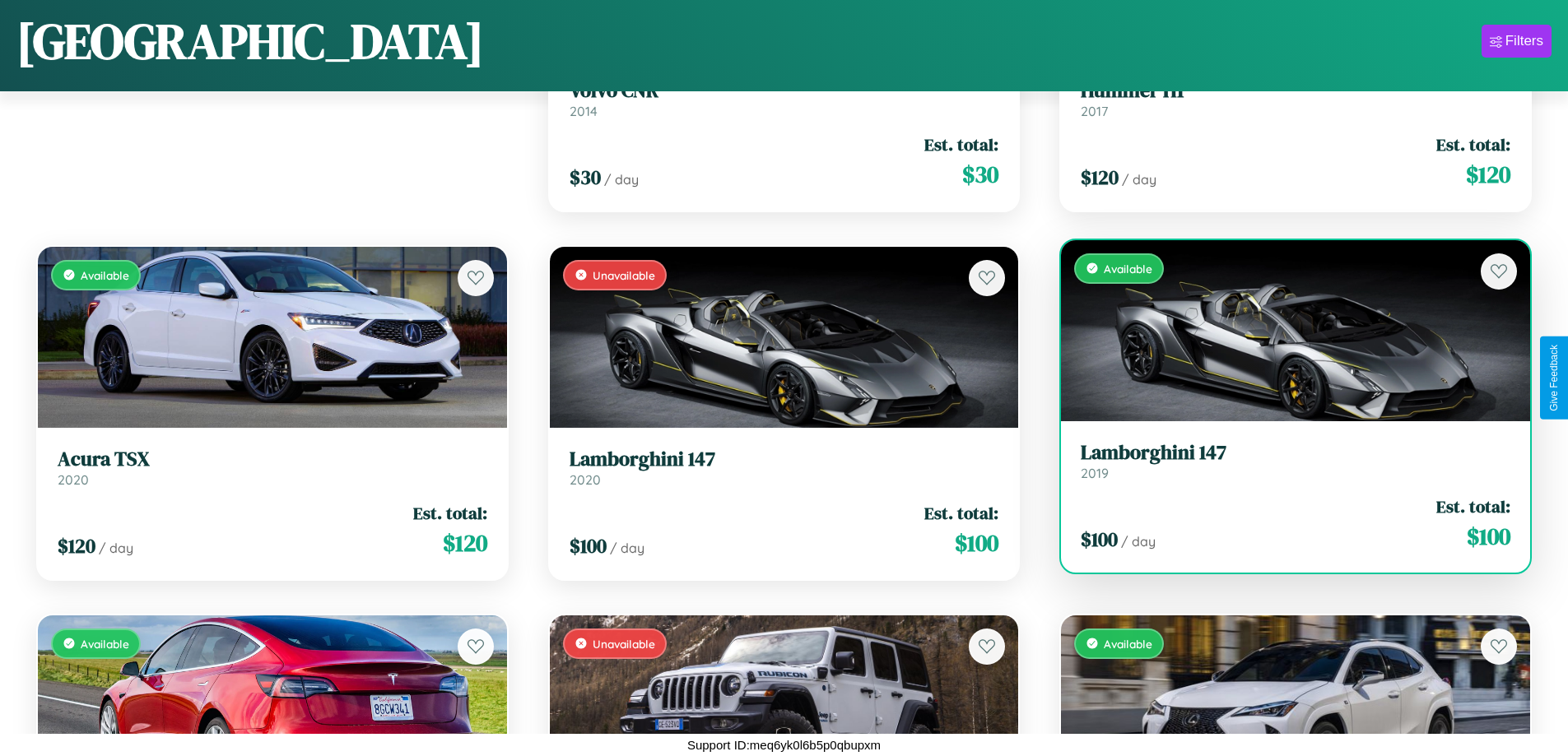
click at [1285, 468] on link "Lamborghini 147 2019" at bounding box center [1296, 461] width 430 height 40
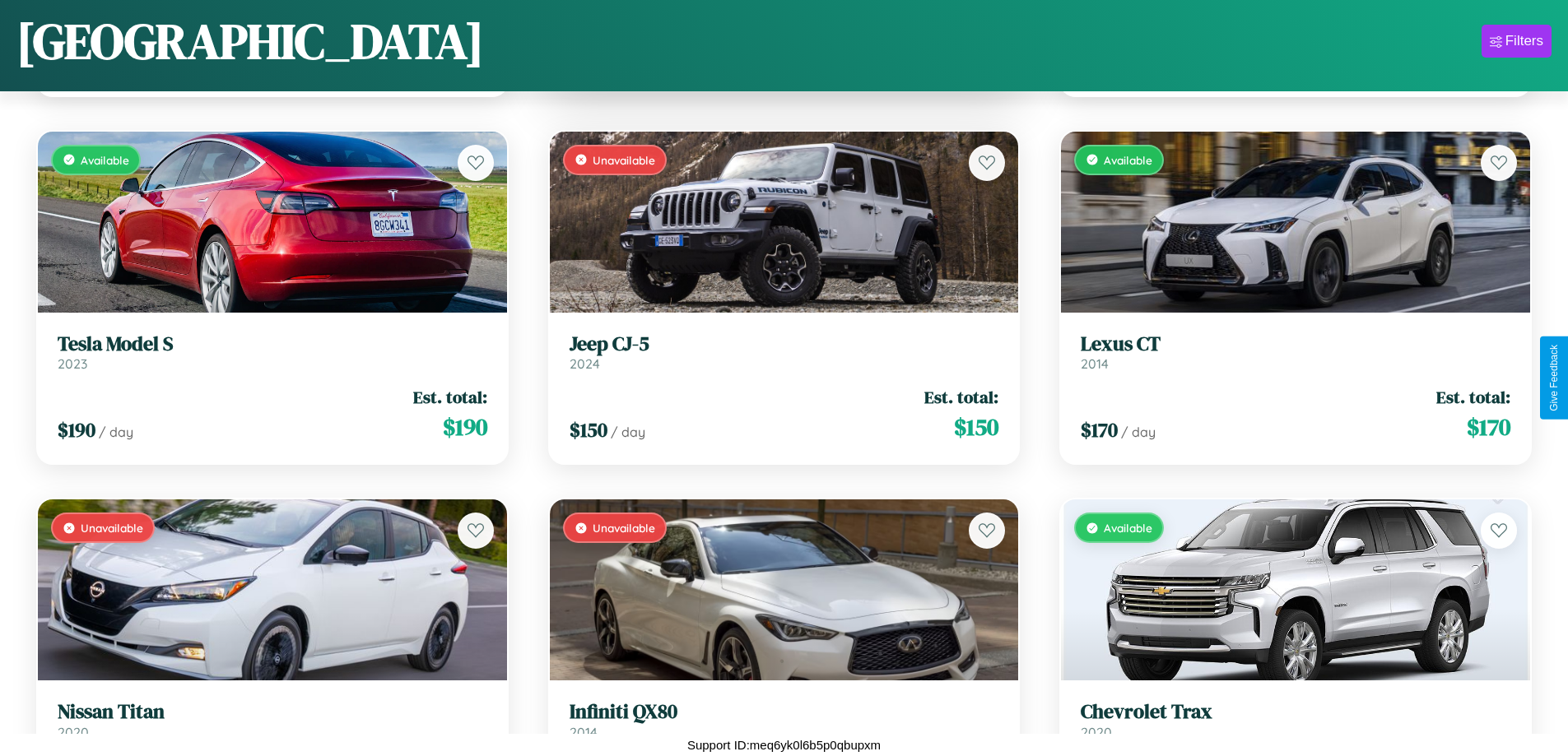
scroll to position [1338, 0]
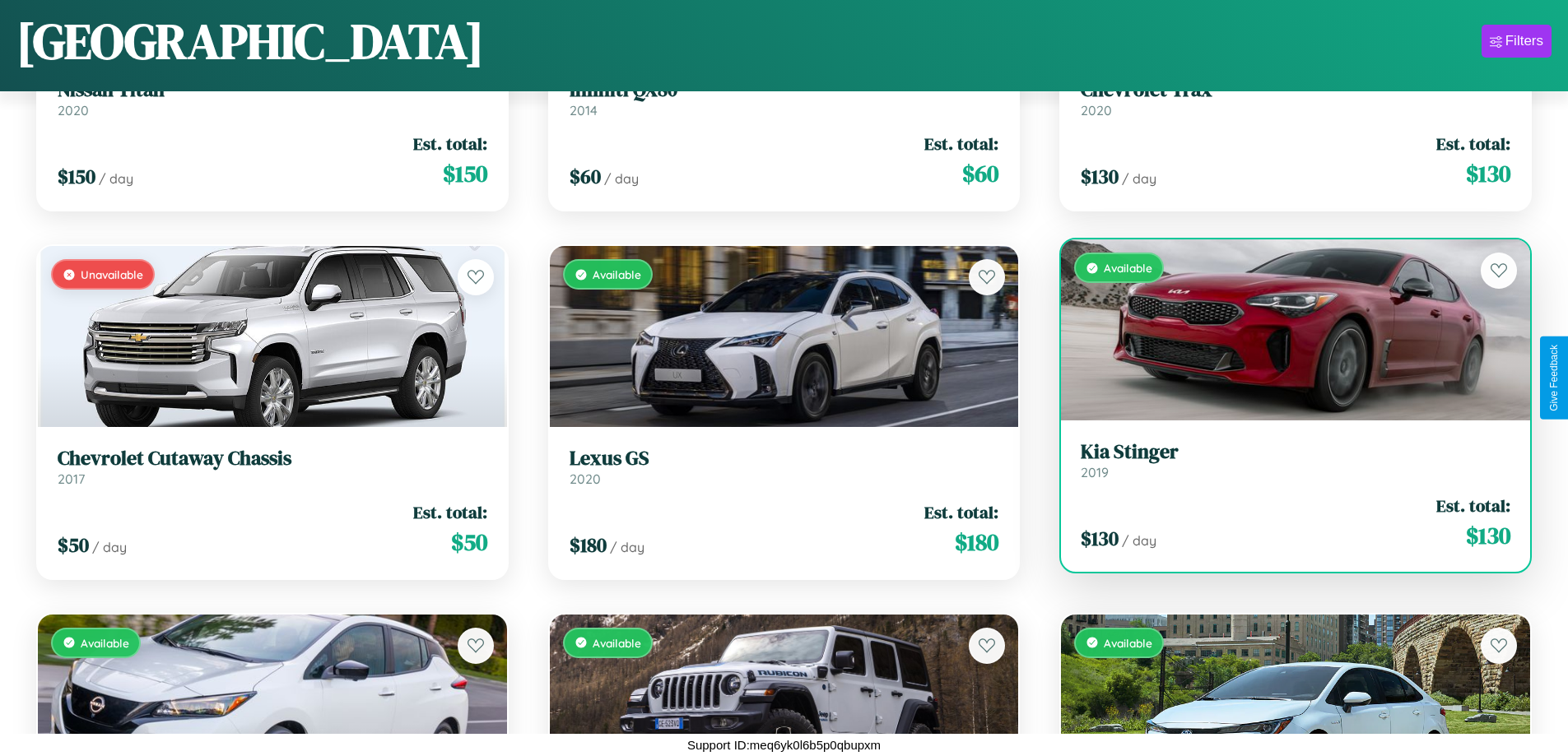
click at [1285, 465] on link "Kia Stinger 2019" at bounding box center [1296, 460] width 430 height 40
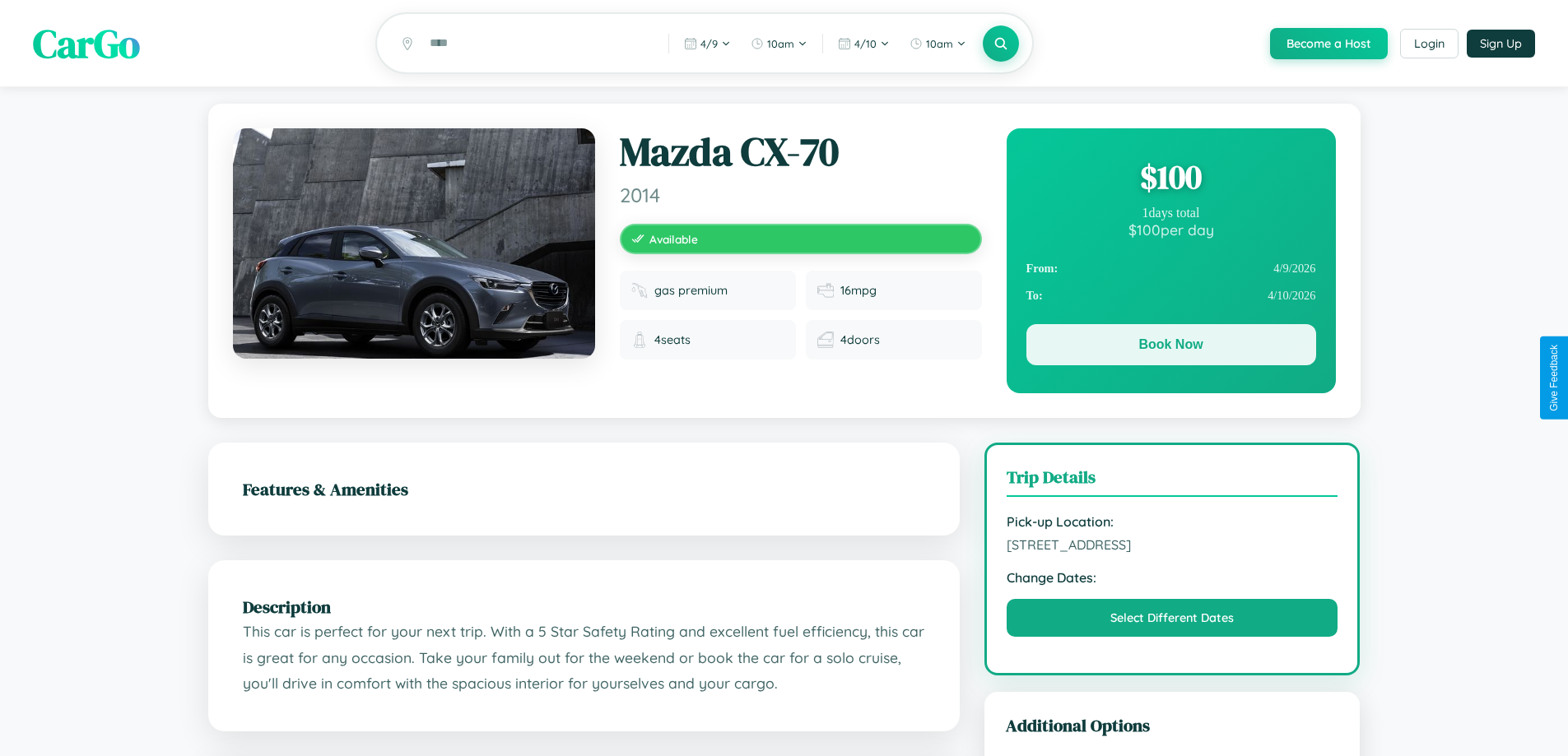
click at [1171, 347] on button "Book Now" at bounding box center [1172, 345] width 290 height 41
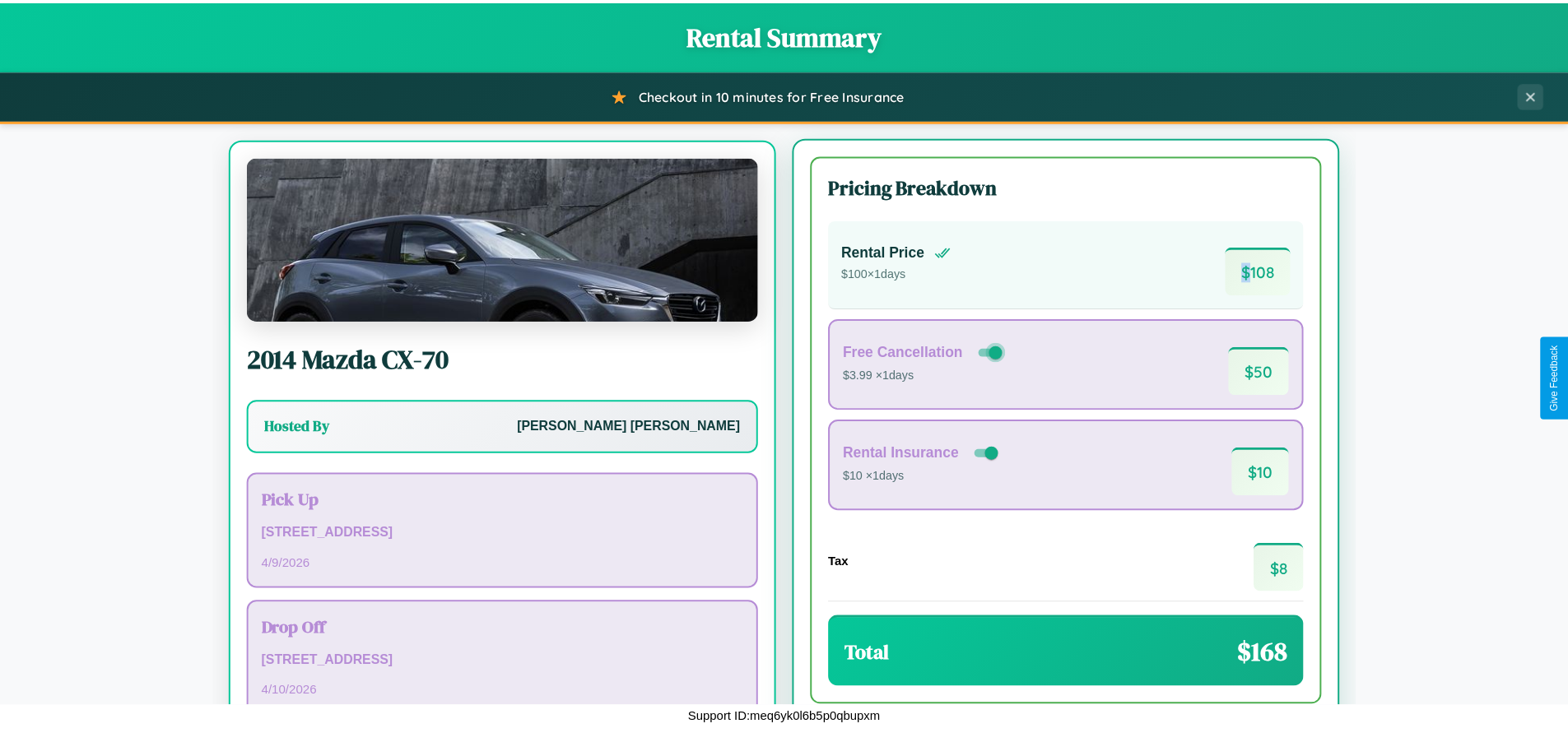
scroll to position [77, 0]
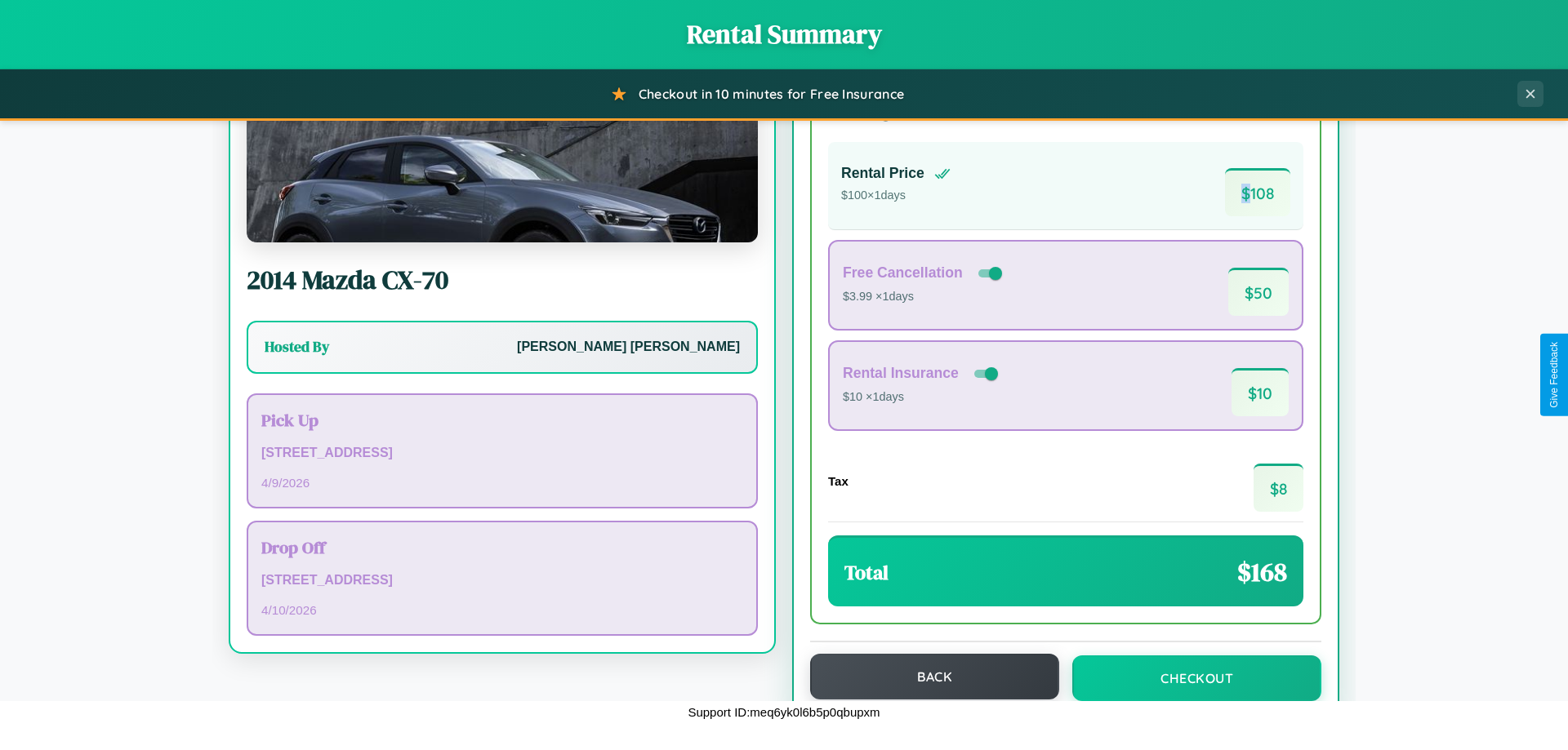
click at [927, 677] on button "Back" at bounding box center [935, 676] width 249 height 46
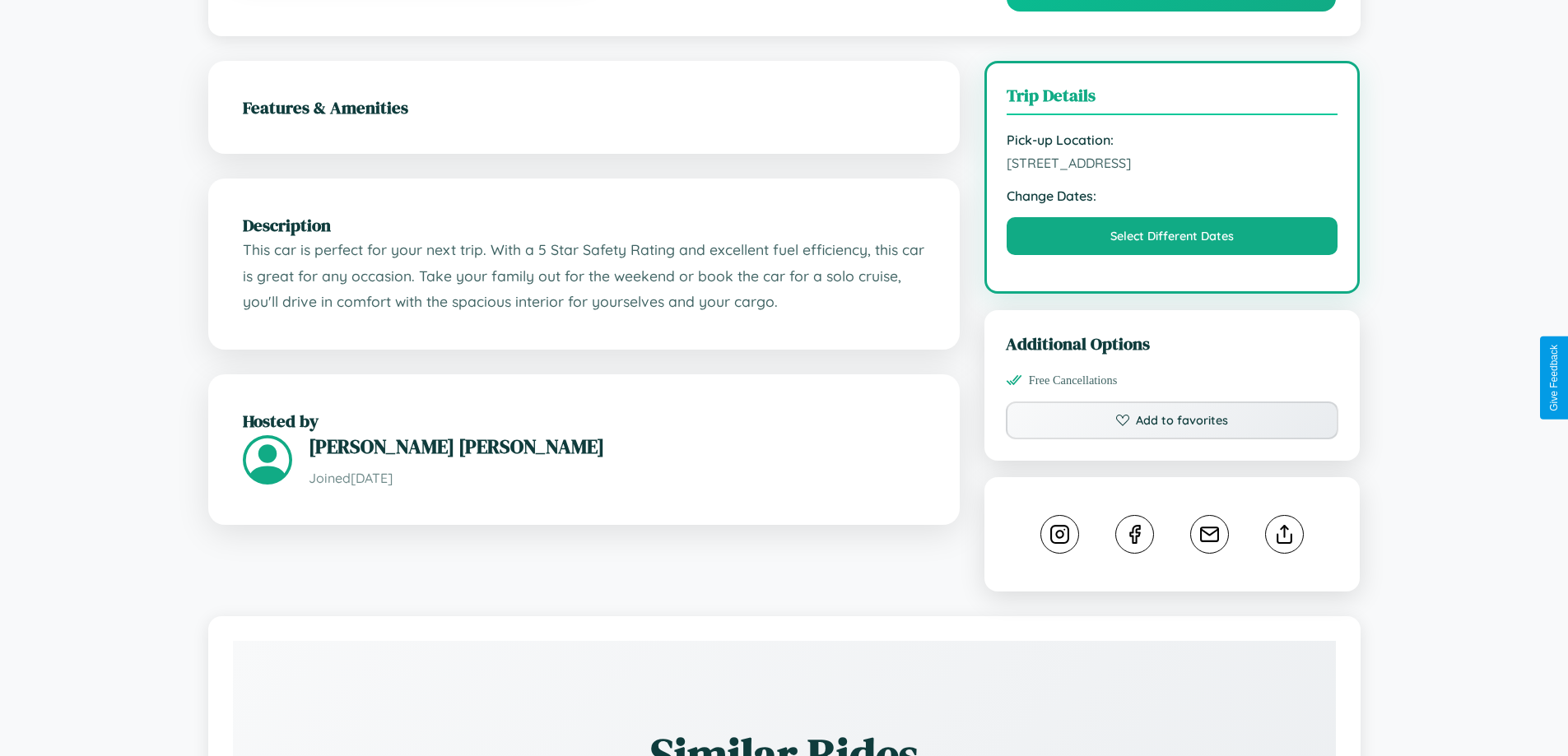
scroll to position [541, 0]
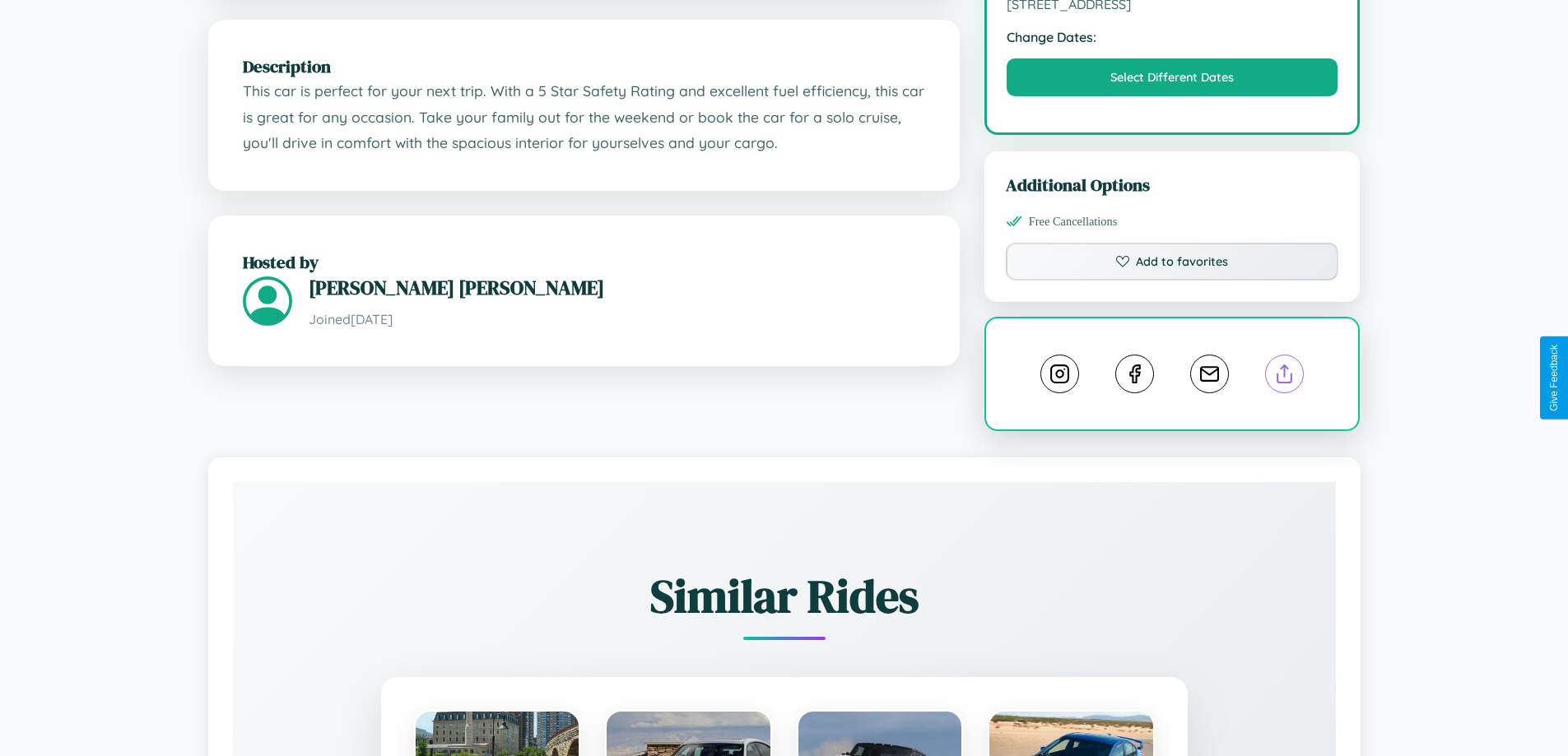
click at [1285, 377] on line at bounding box center [1285, 372] width 0 height 12
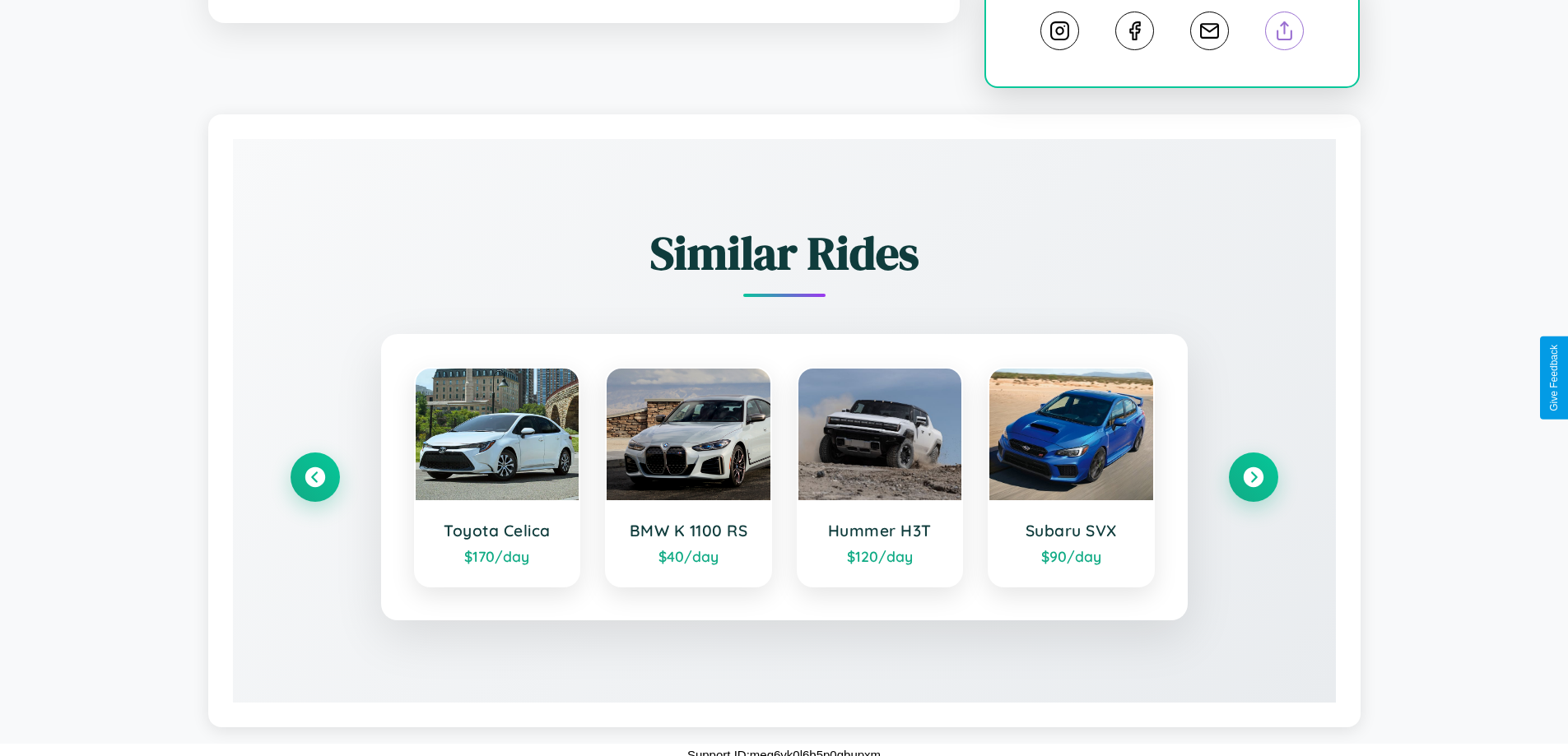
scroll to position [896, 0]
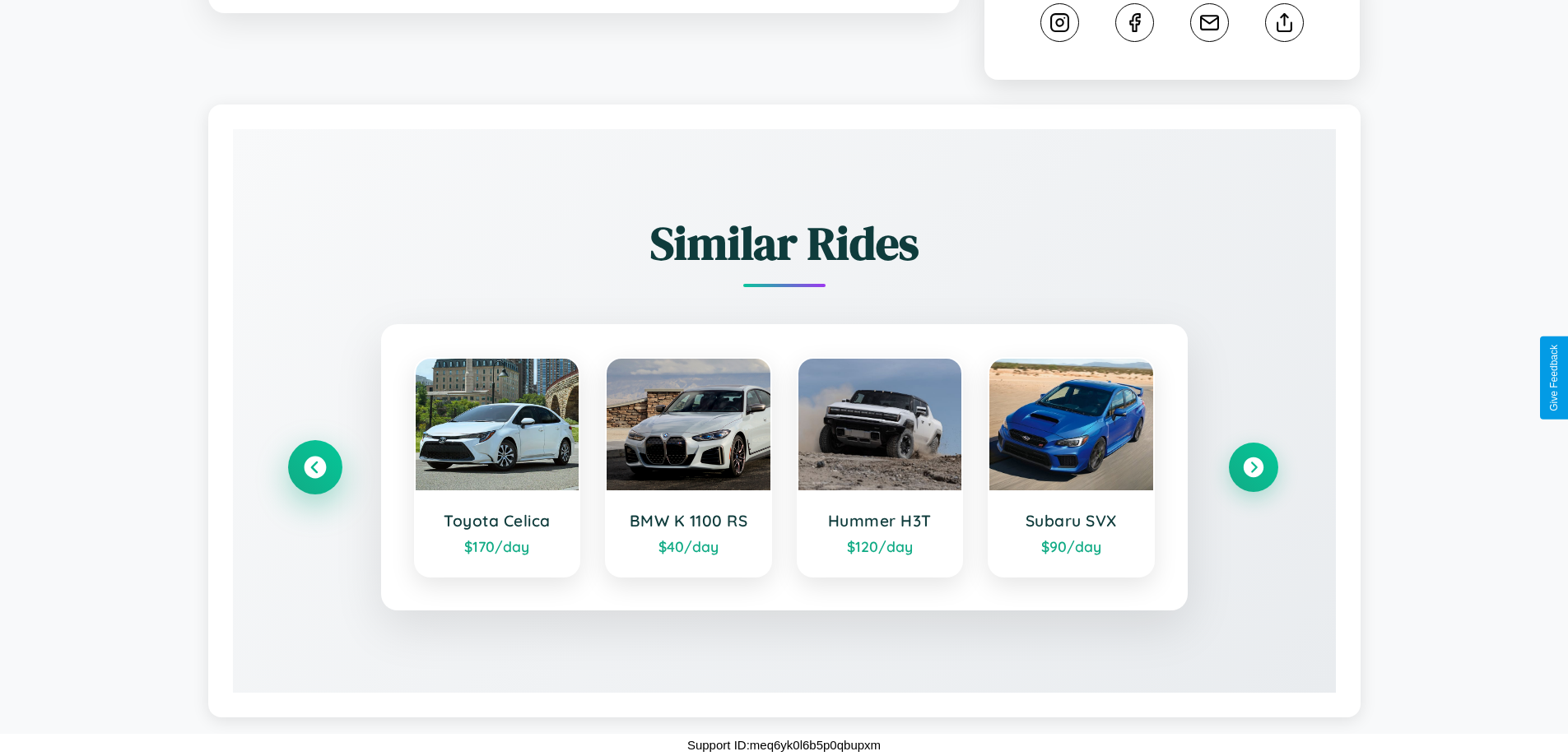
click at [314, 468] on icon at bounding box center [314, 468] width 22 height 22
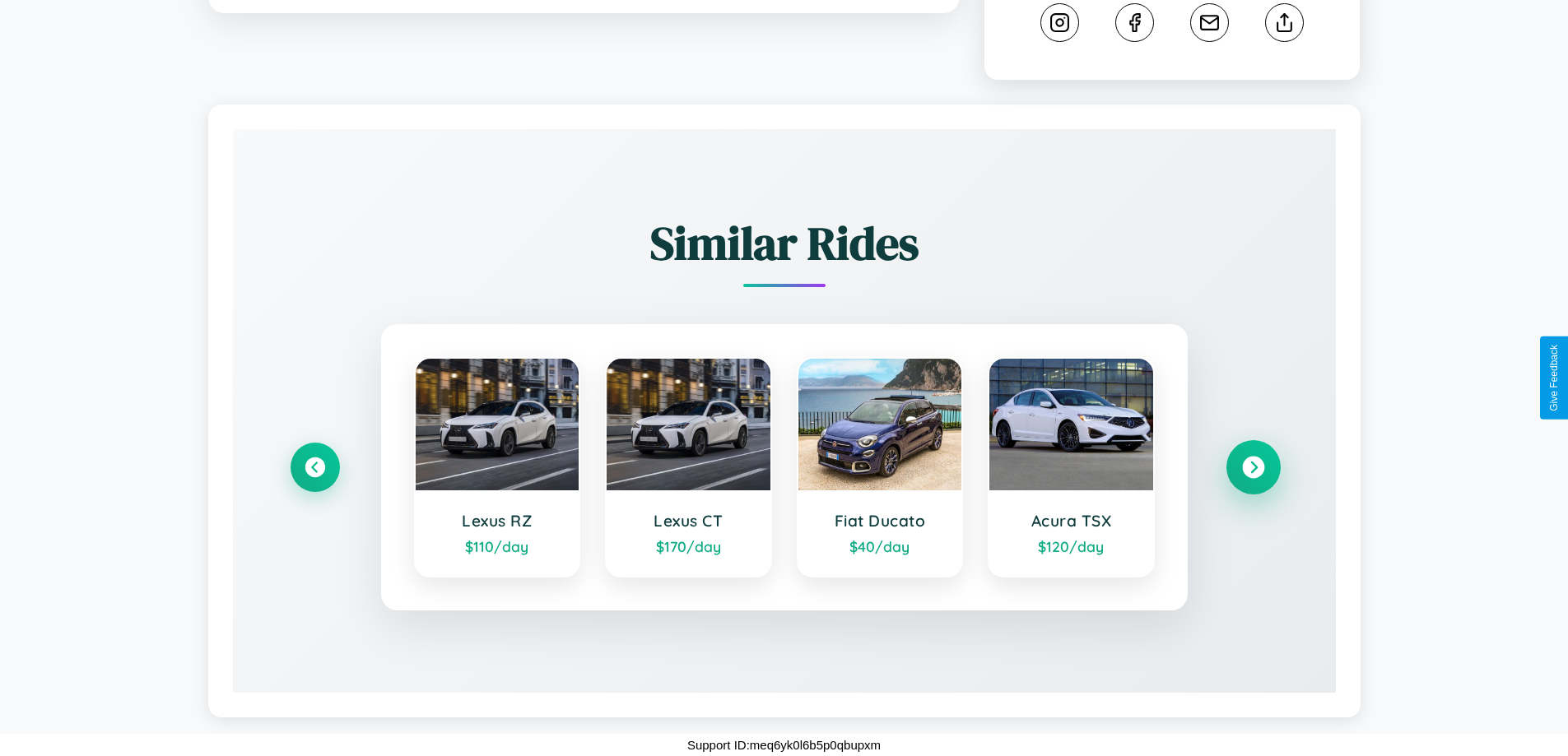
click at [1253, 468] on icon at bounding box center [1253, 468] width 22 height 22
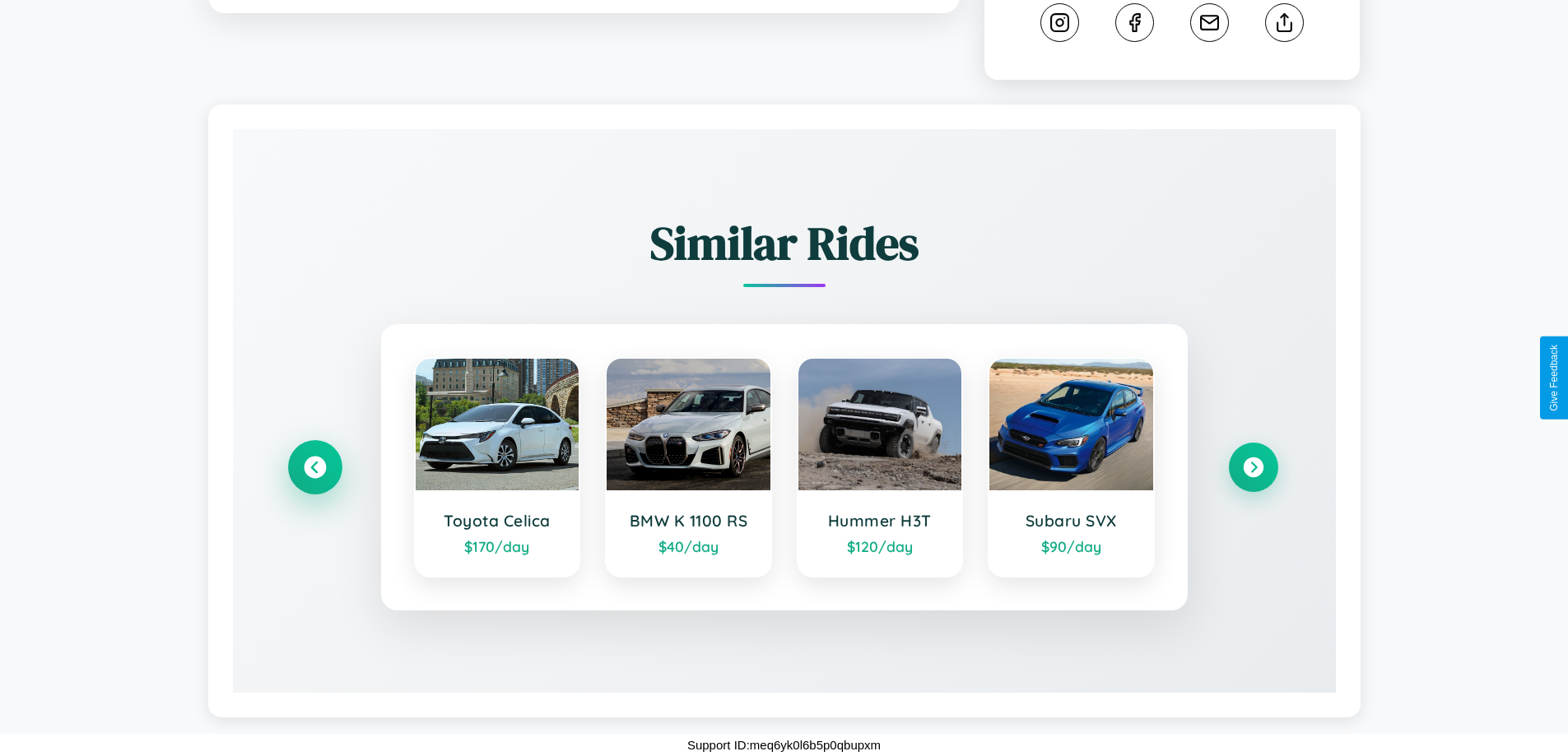
click at [314, 468] on icon at bounding box center [314, 468] width 22 height 22
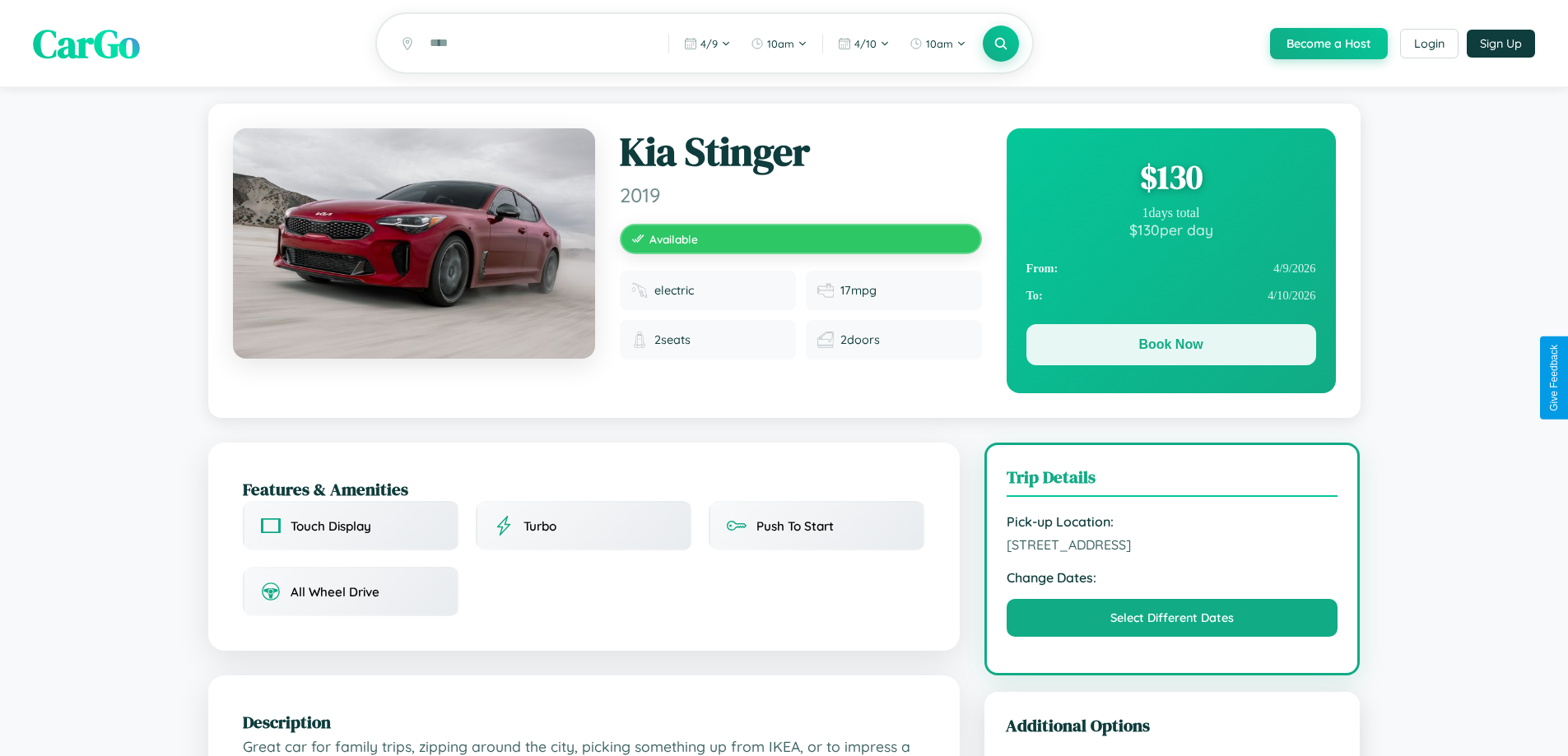
click at [1171, 349] on button "Book Now" at bounding box center [1172, 345] width 290 height 41
